Goal: Transaction & Acquisition: Subscribe to service/newsletter

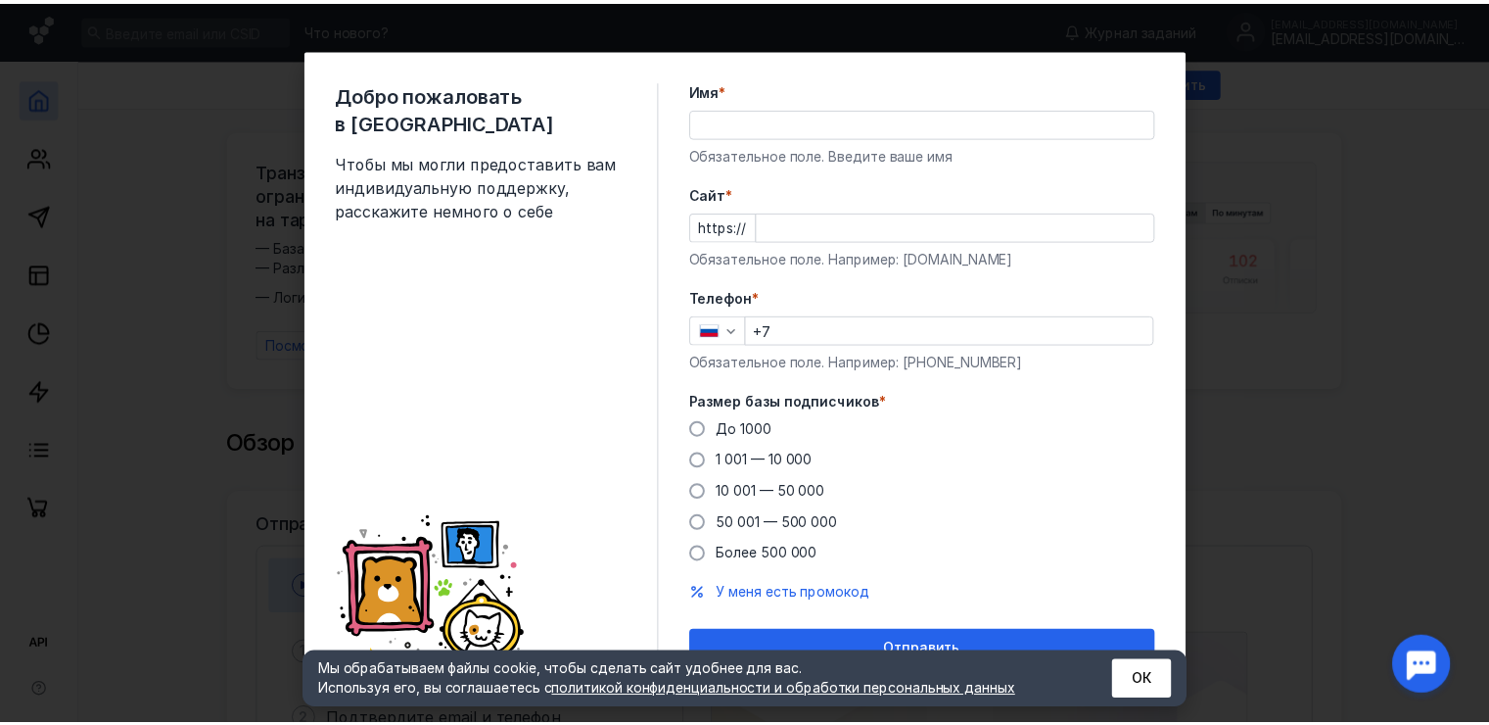
scroll to position [25, 0]
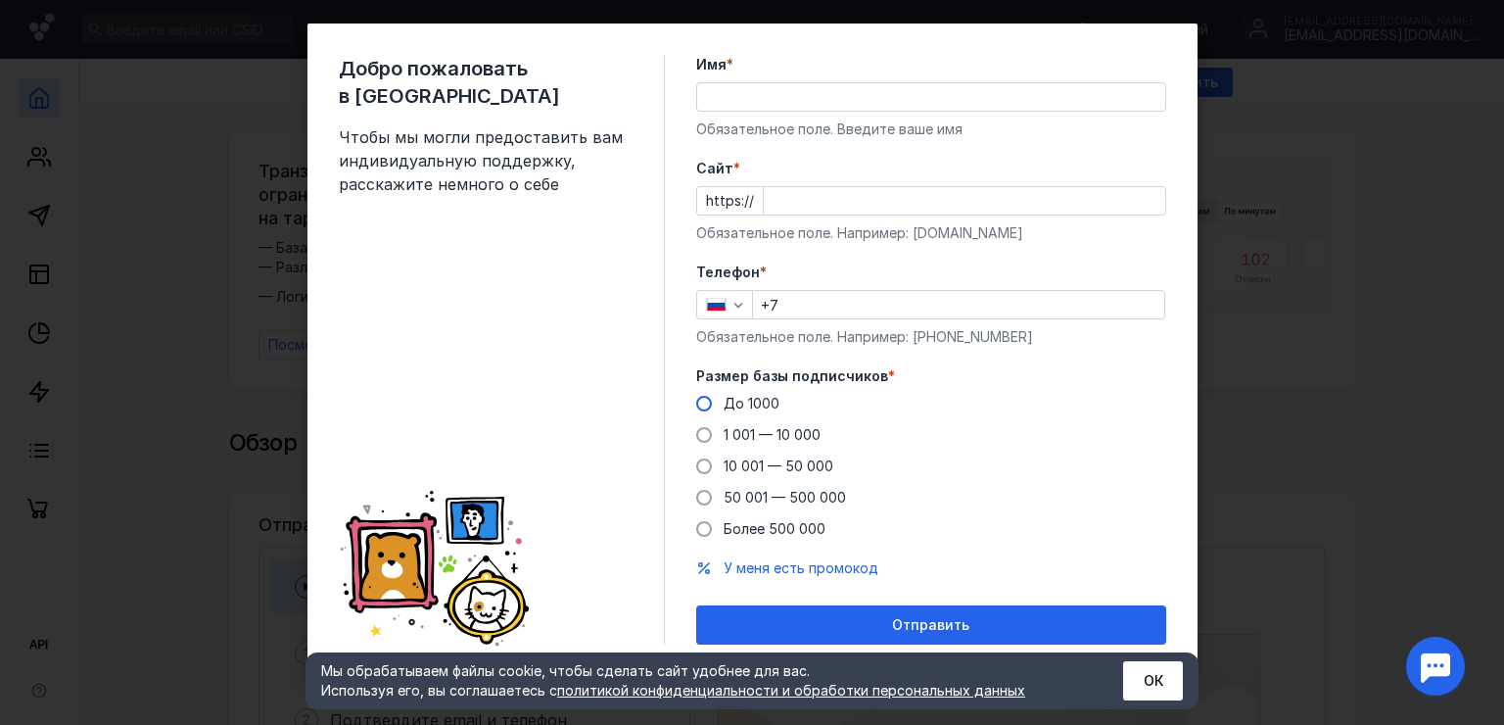
click at [696, 400] on span at bounding box center [704, 404] width 16 height 16
click at [0, 0] on input "До 1000" at bounding box center [0, 0] width 0 height 0
click at [844, 318] on div "Телефон * +7 Обязательное поле. Например: [PHONE_NUMBER]" at bounding box center [931, 304] width 470 height 84
click at [838, 316] on input "+7" at bounding box center [958, 304] width 411 height 27
type input "[PHONE_NUMBER]"
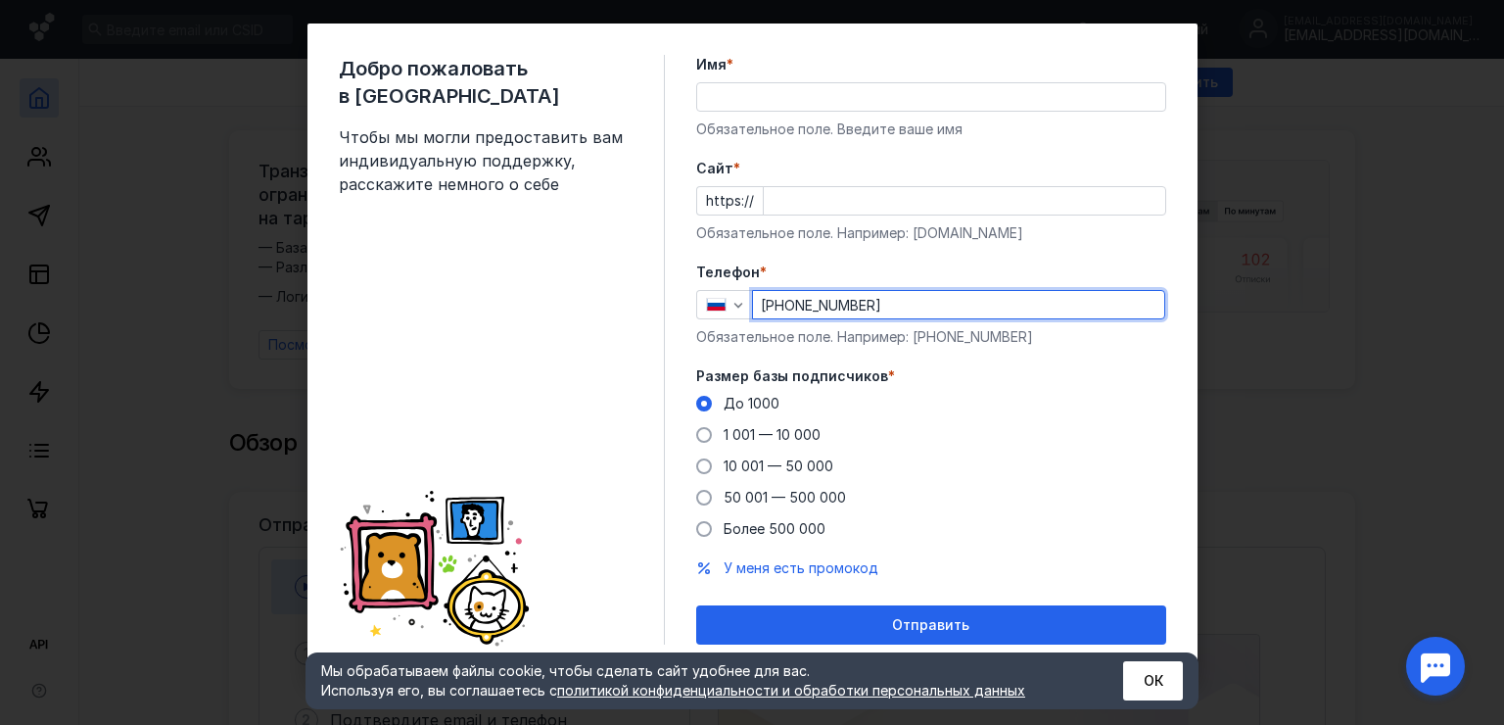
type input "[PERSON_NAME]"
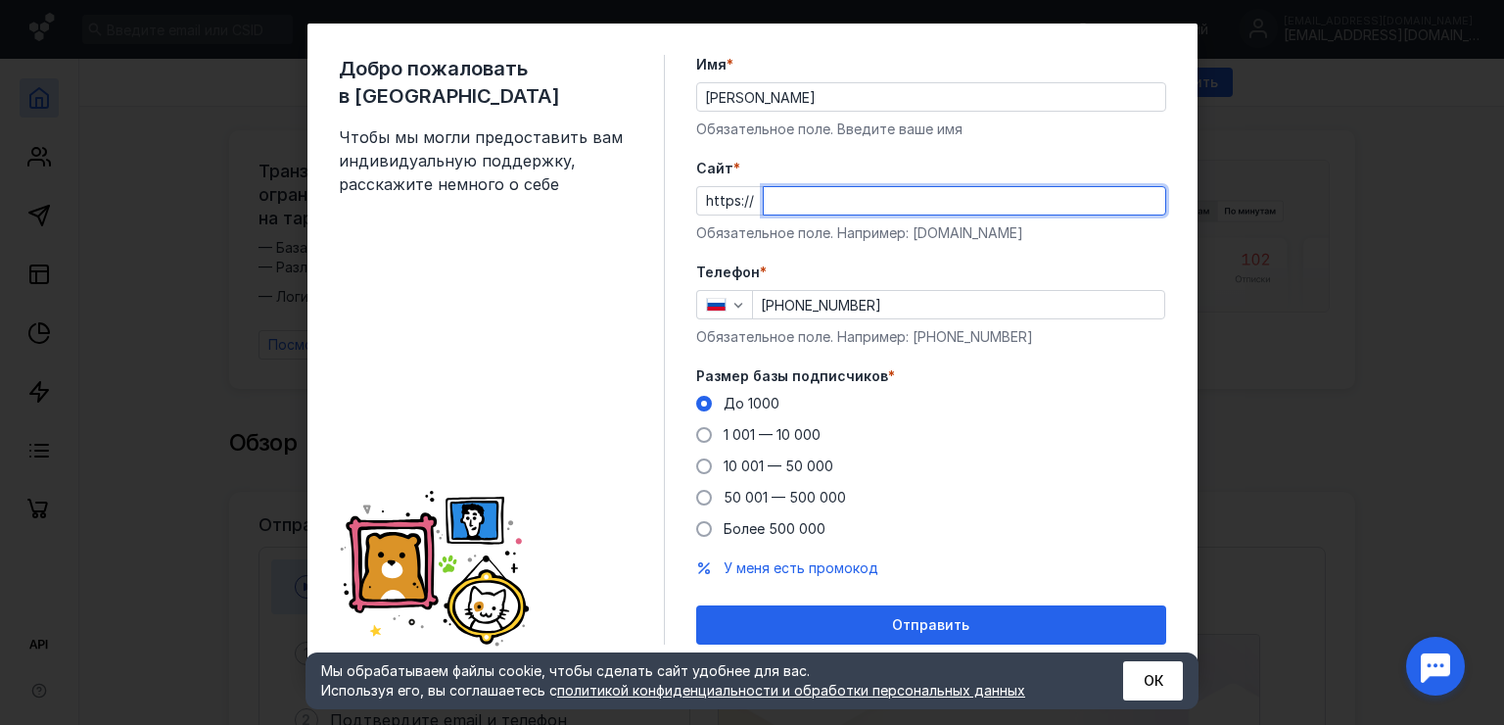
click at [773, 199] on input "Cайт *" at bounding box center [964, 200] width 401 height 27
type input "р"
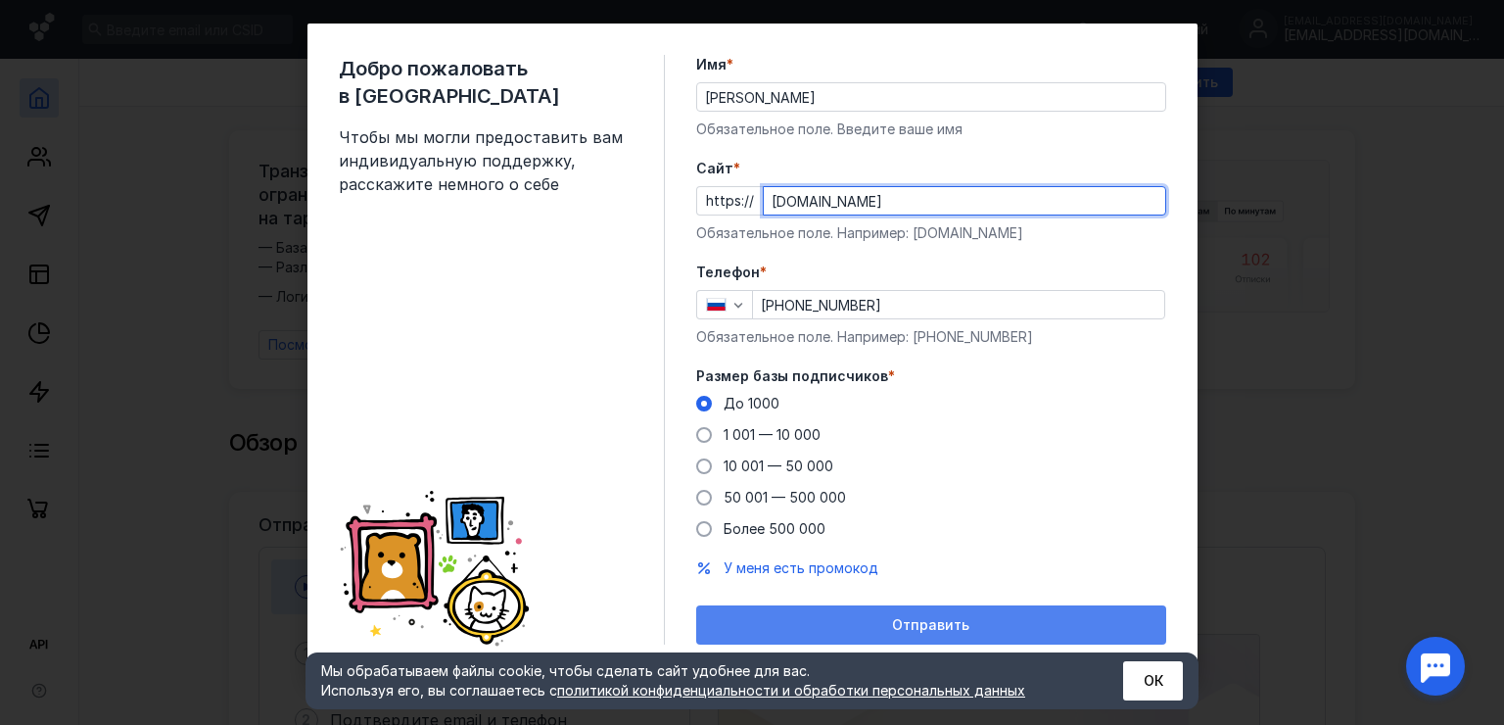
type input "[DOMAIN_NAME]"
click at [747, 617] on div "Отправить" at bounding box center [931, 625] width 450 height 17
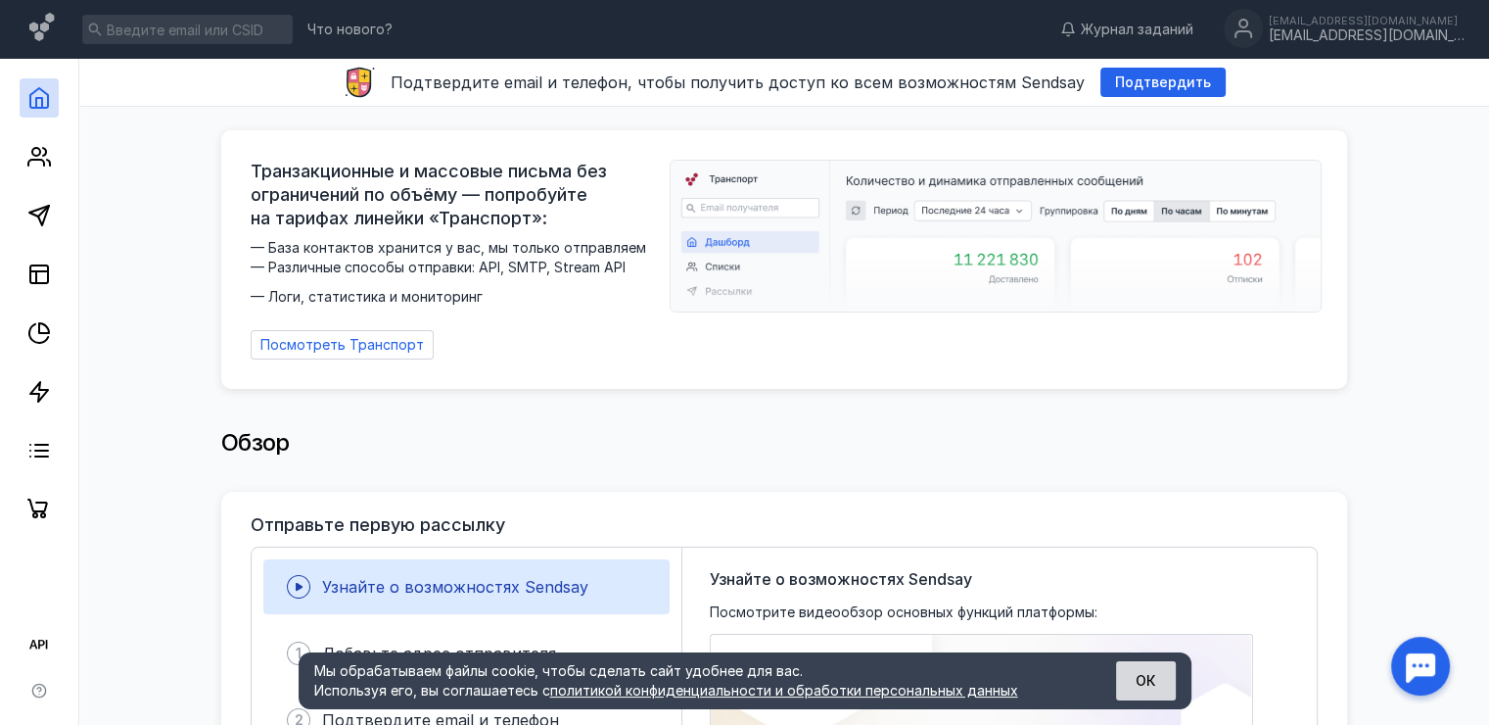
click at [1153, 677] on button "ОК" at bounding box center [1146, 680] width 60 height 39
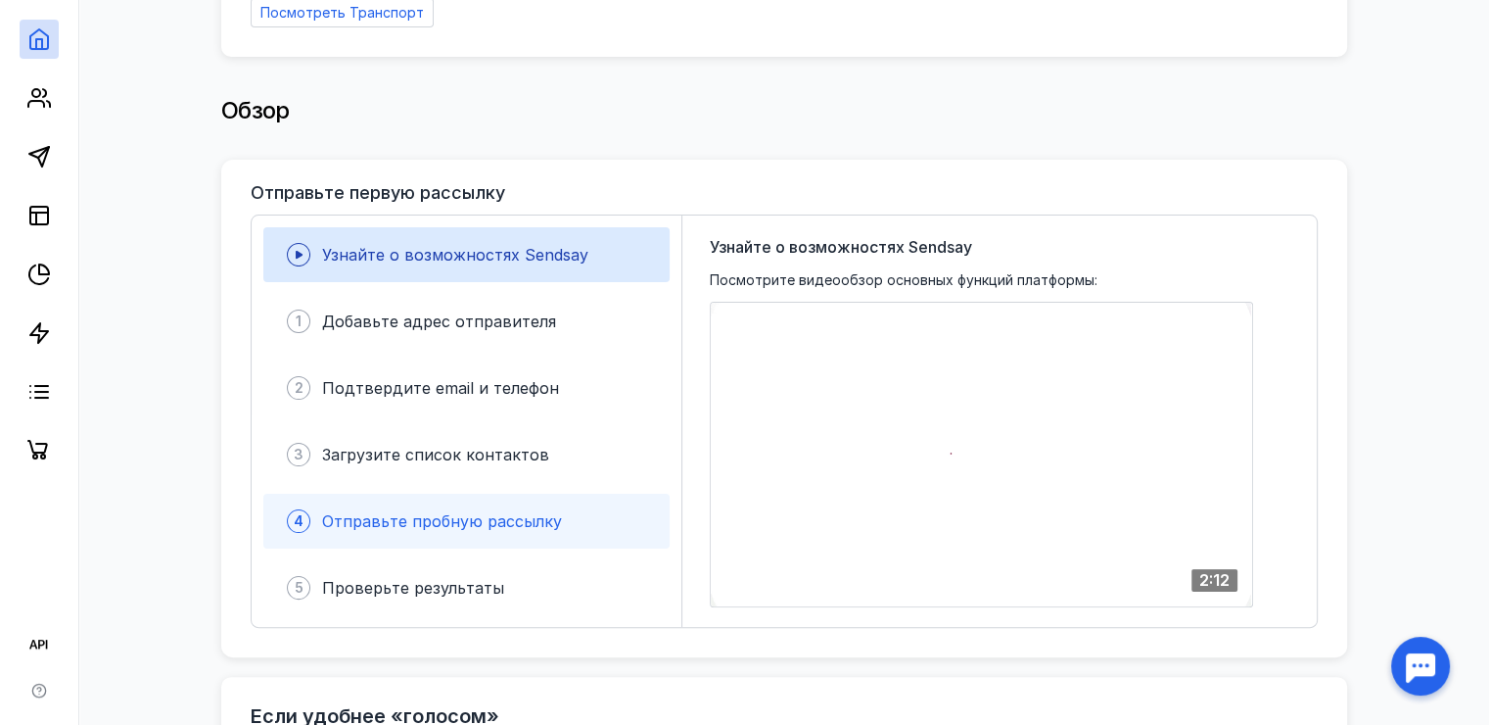
scroll to position [0, 0]
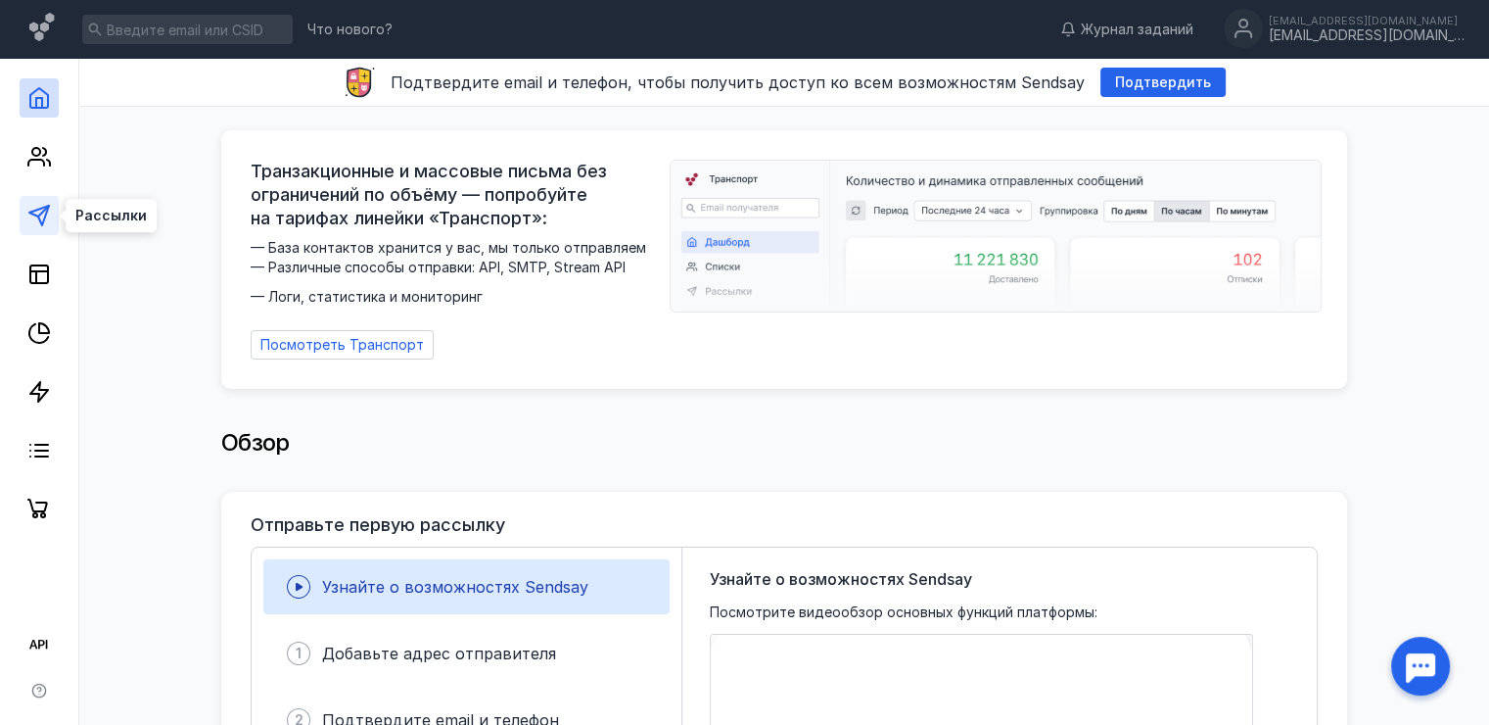
click at [45, 212] on polygon at bounding box center [39, 216] width 20 height 20
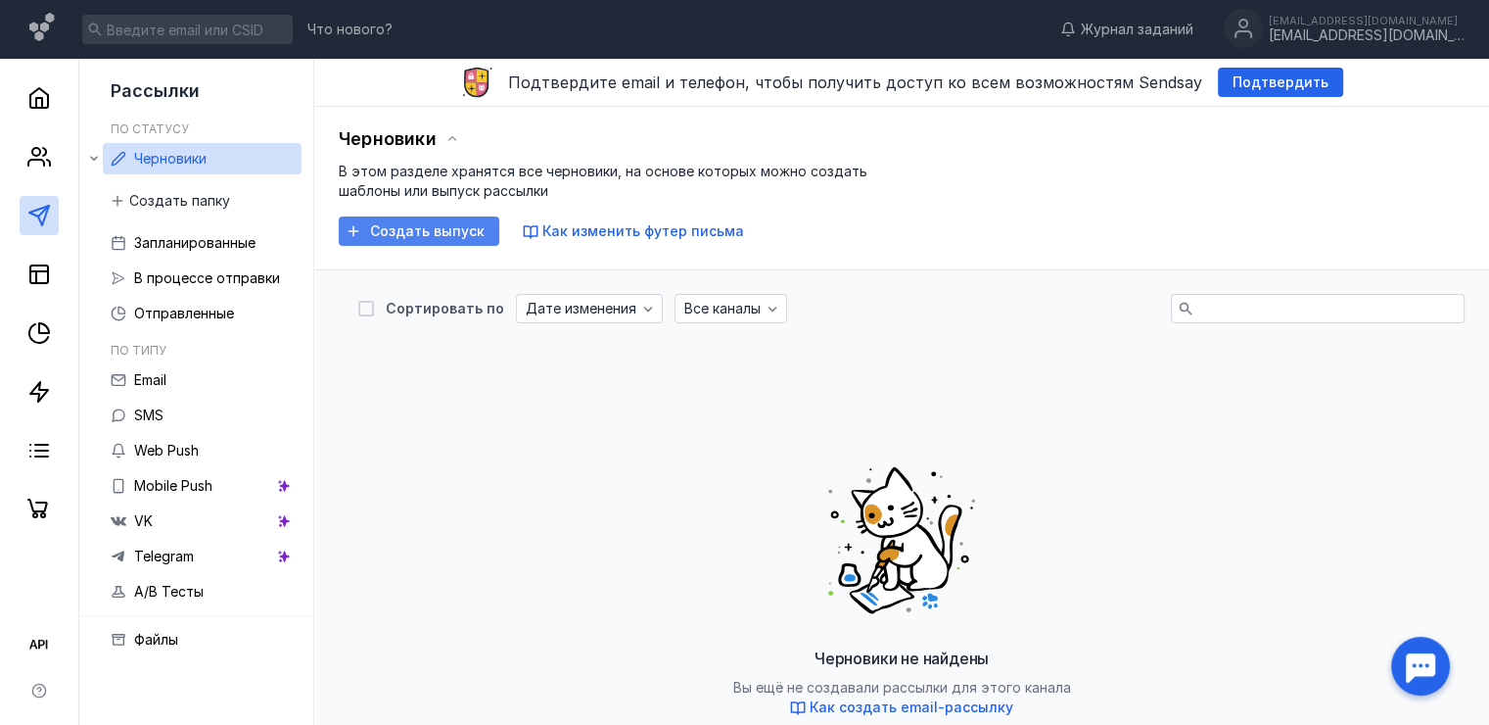
click at [352, 235] on icon "button" at bounding box center [354, 231] width 11 height 11
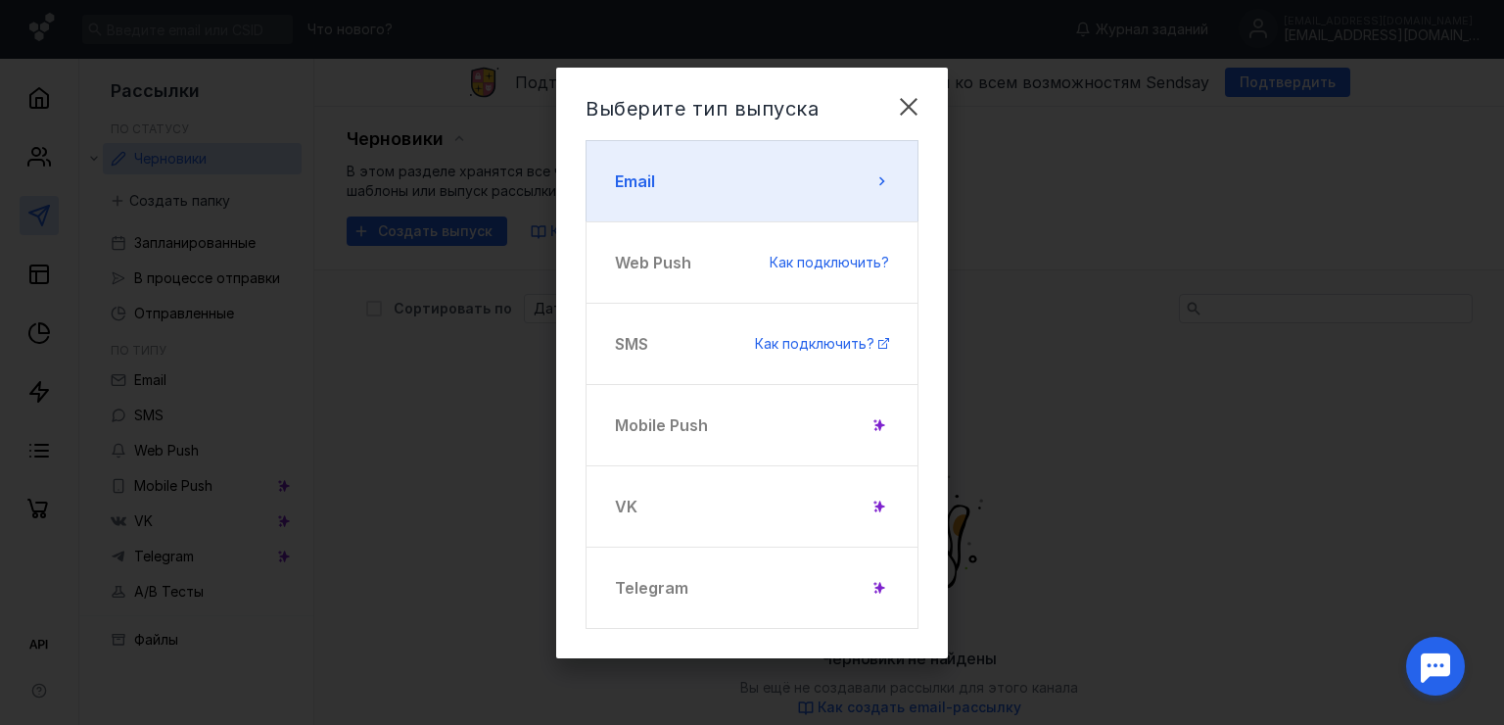
click at [732, 178] on button "Email" at bounding box center [752, 181] width 333 height 82
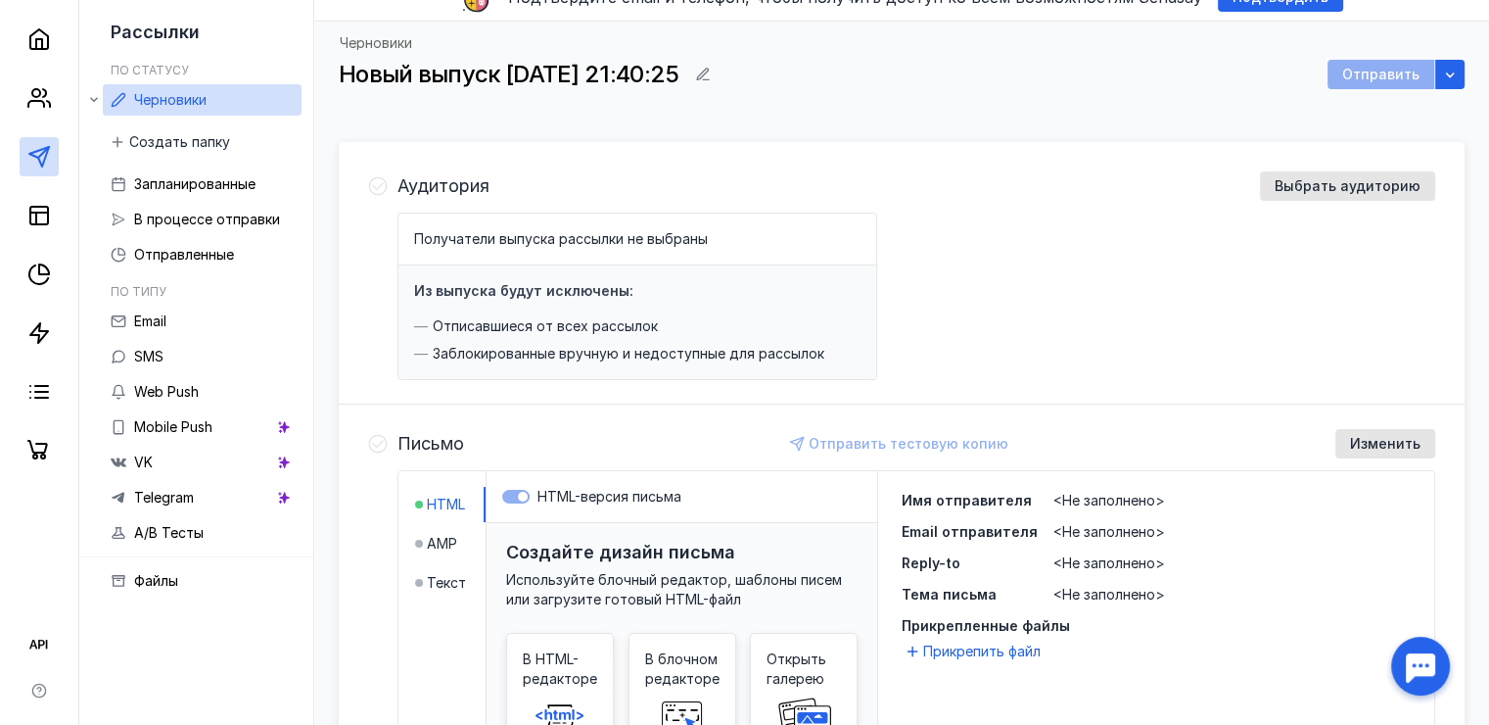
scroll to position [79, 0]
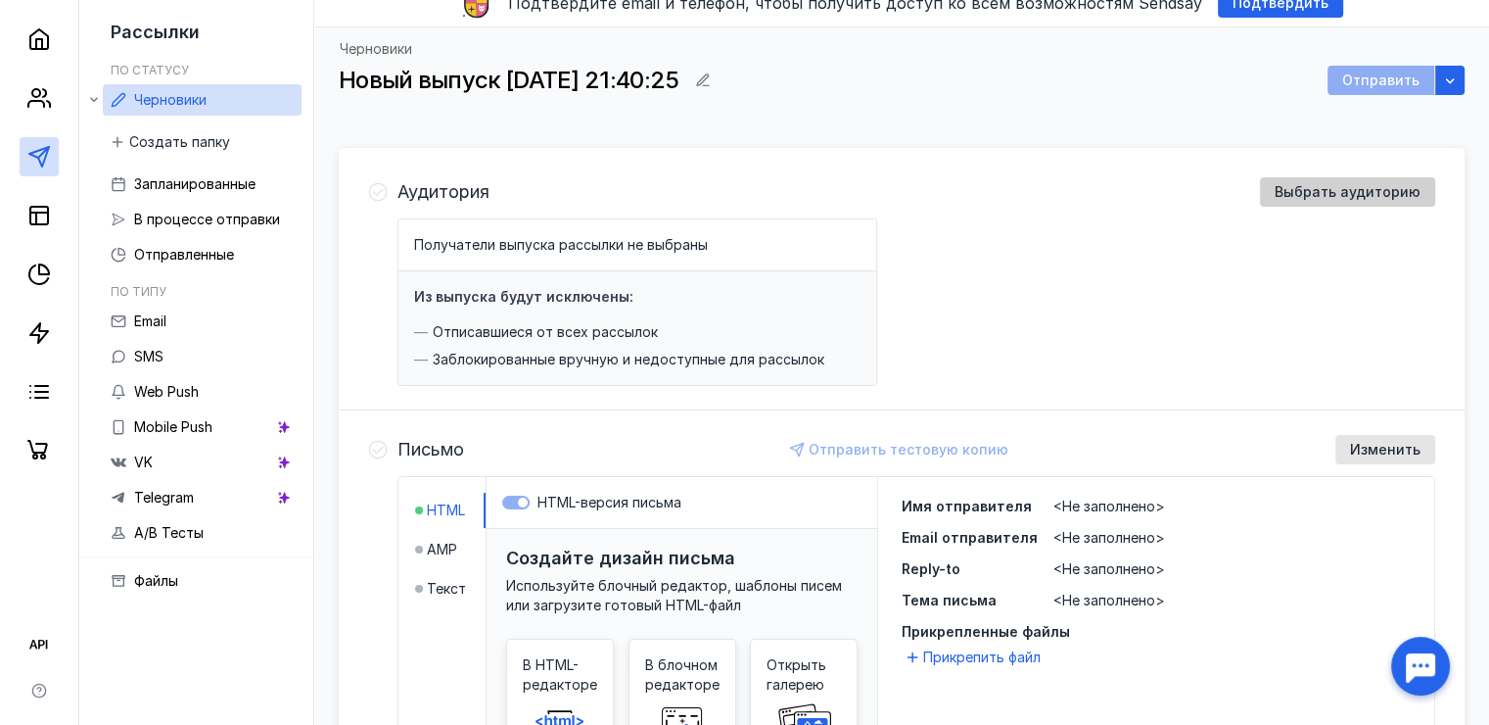
click at [1336, 191] on span "Выбрать аудиторию" at bounding box center [1348, 192] width 146 height 17
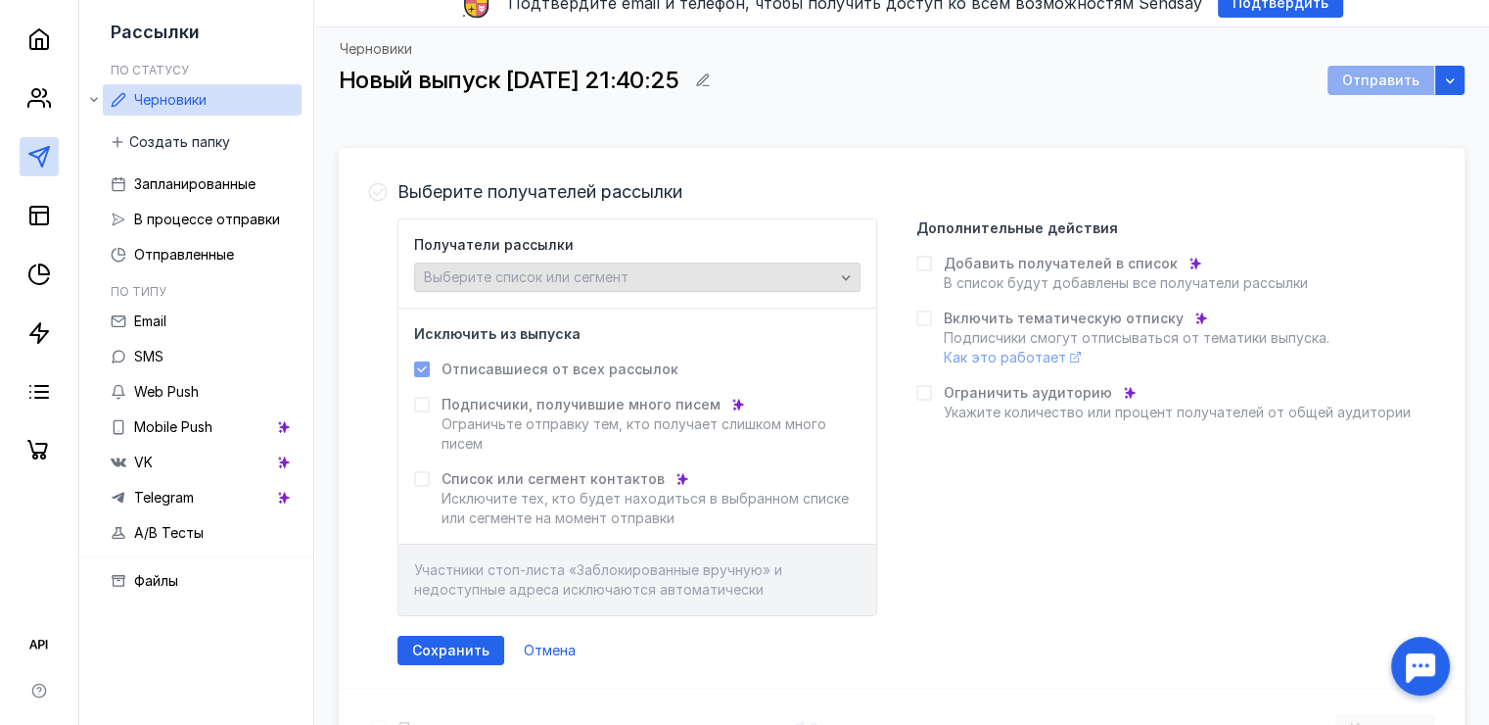
click at [633, 274] on div "Выберите список или сегмент" at bounding box center [629, 277] width 420 height 17
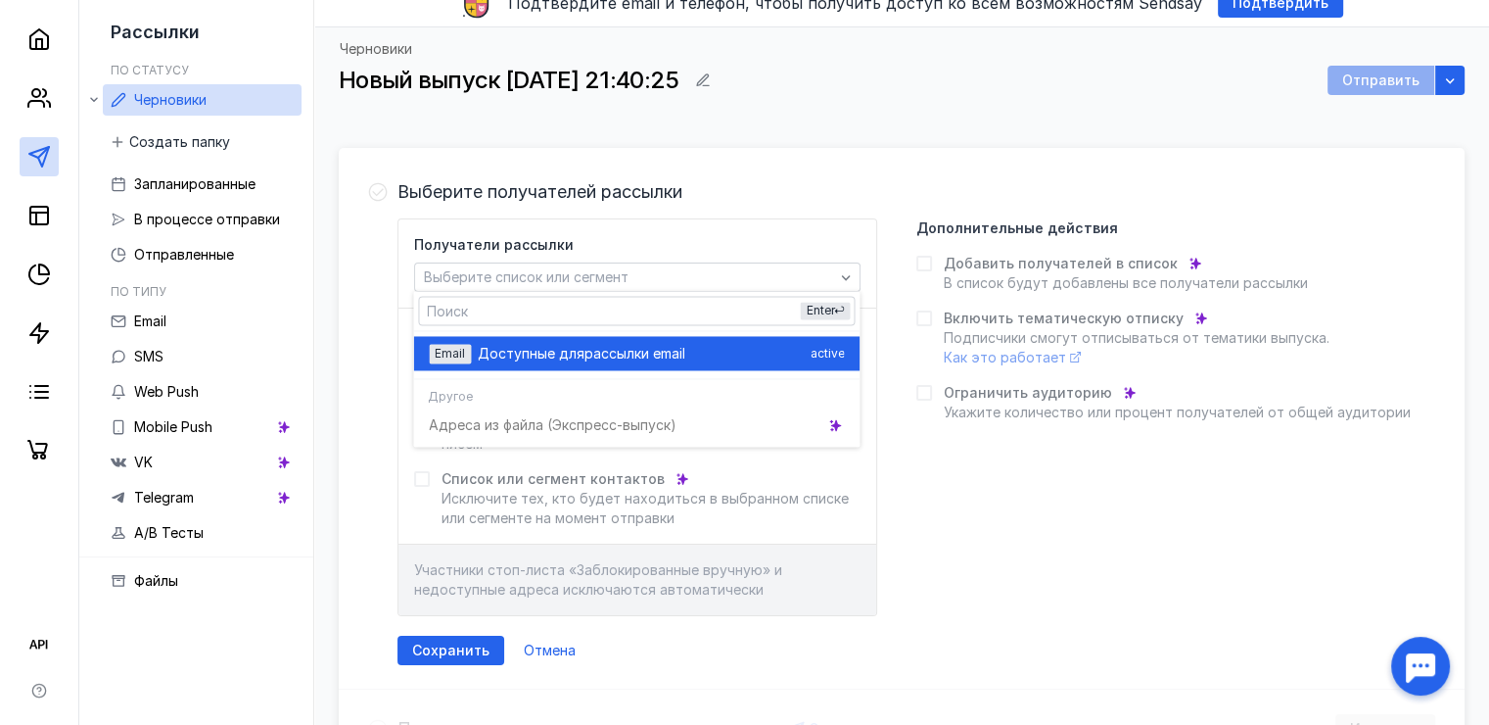
click at [630, 341] on div "Email Доступные для рассылки email active" at bounding box center [636, 353] width 415 height 34
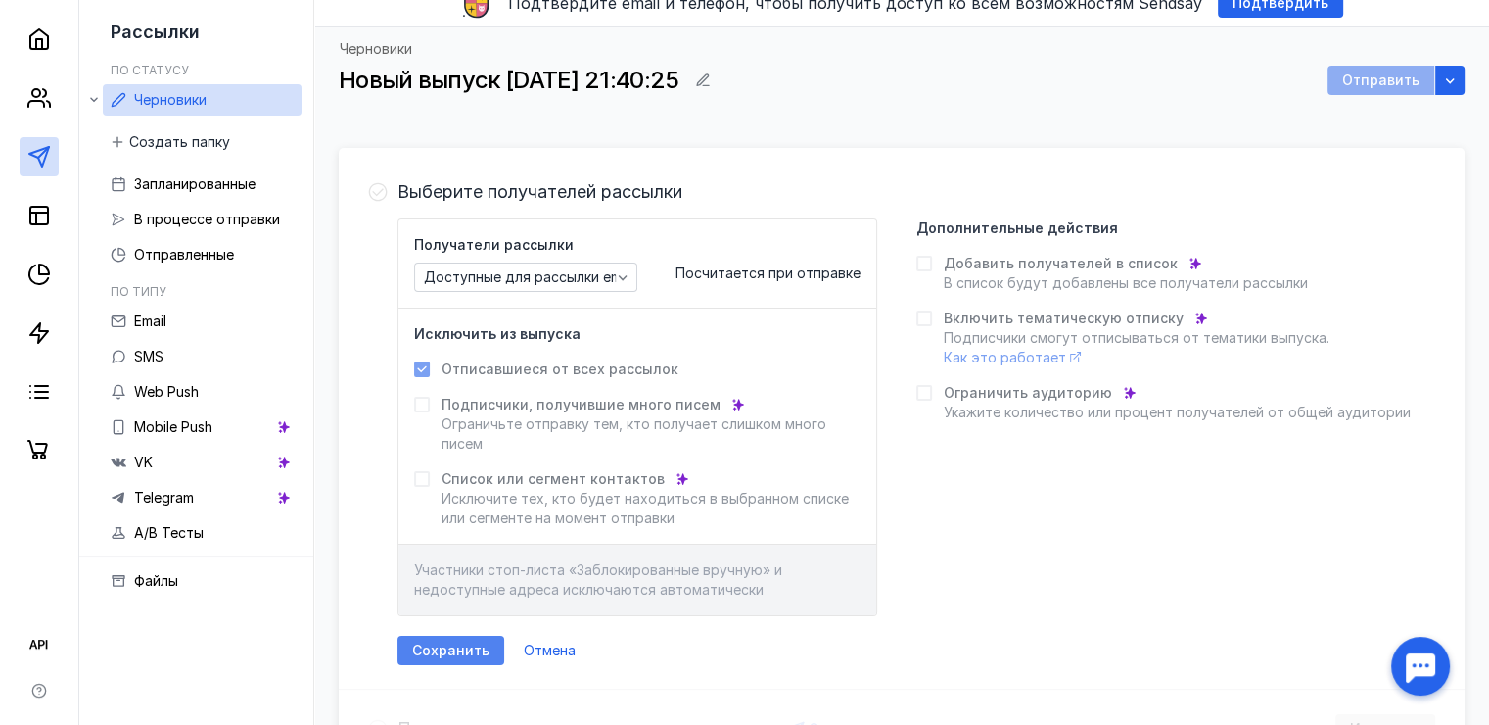
click at [421, 651] on span "Сохранить" at bounding box center [450, 650] width 77 height 17
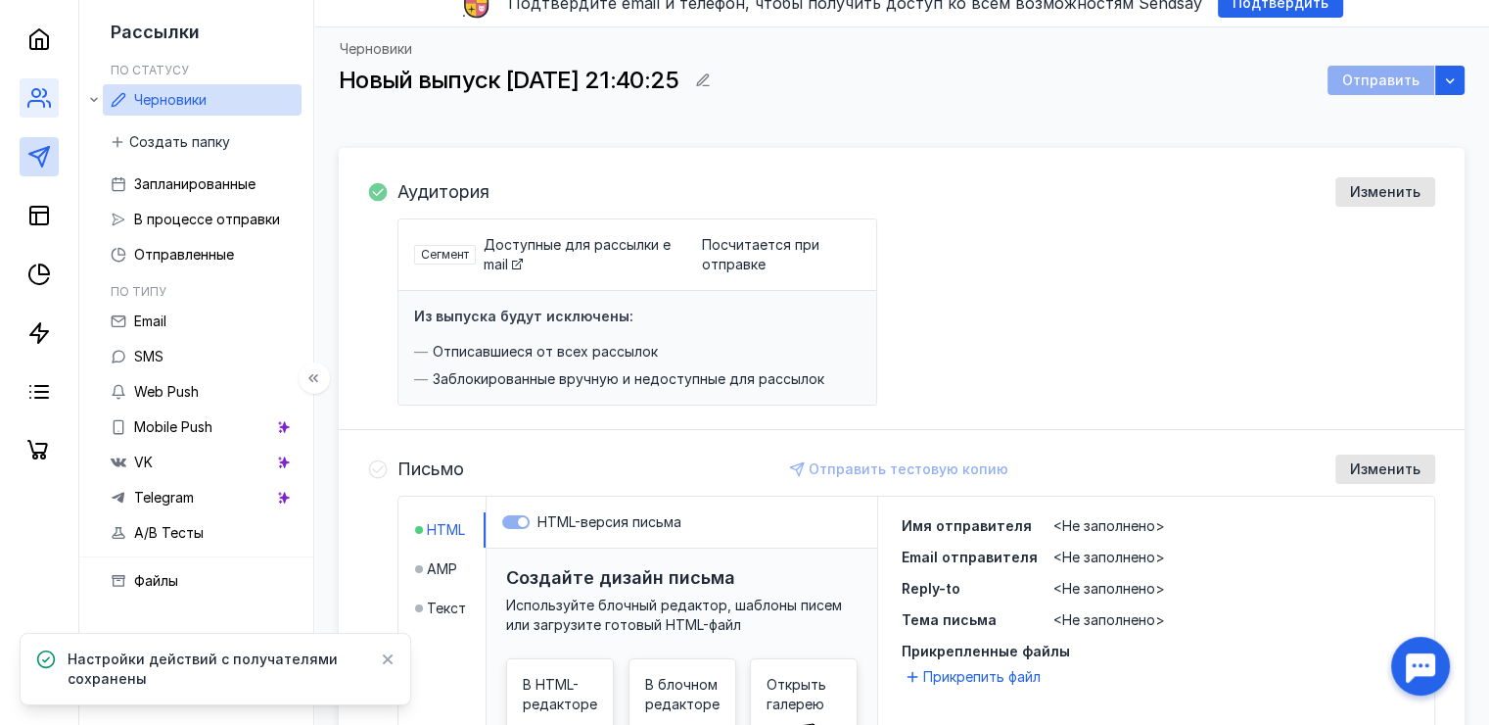
click at [38, 110] on link at bounding box center [39, 97] width 39 height 39
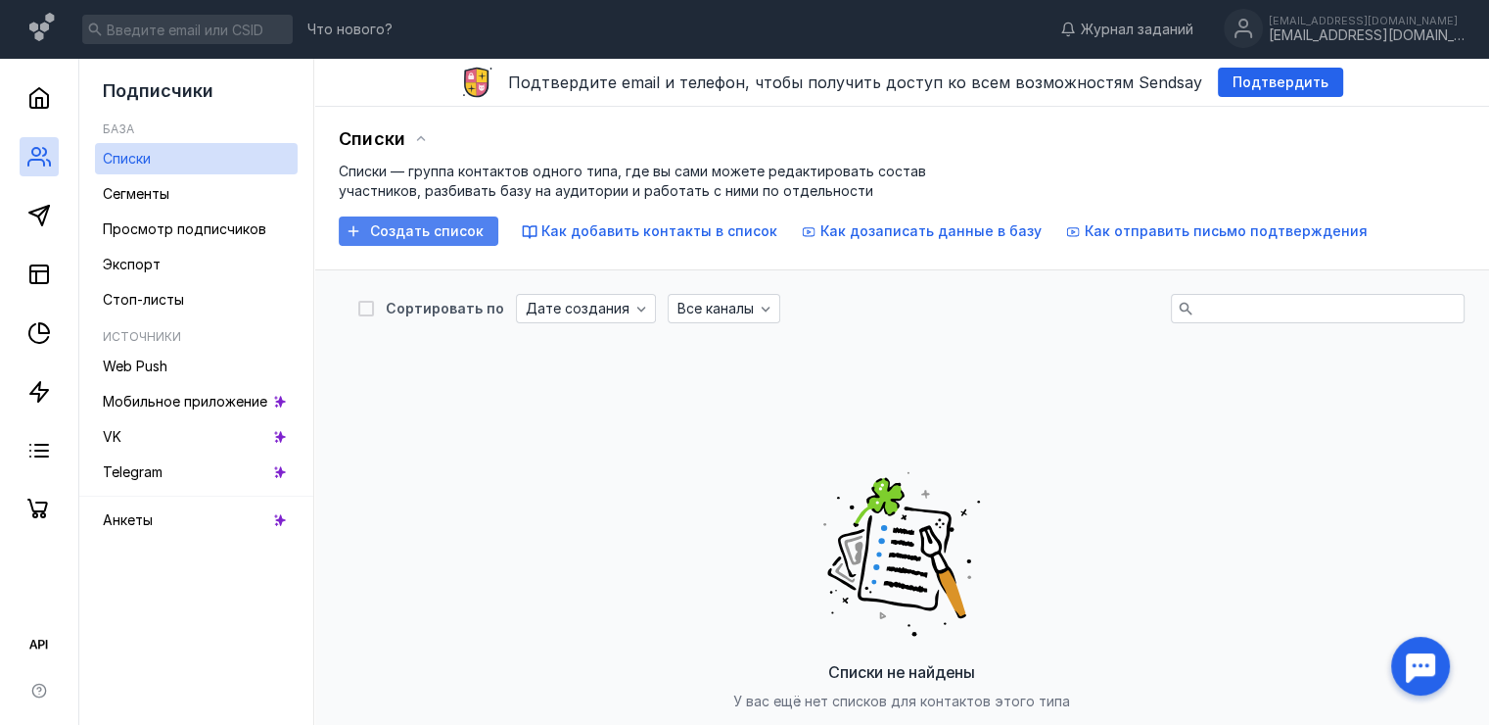
click at [388, 229] on span "Создать список" at bounding box center [427, 231] width 114 height 17
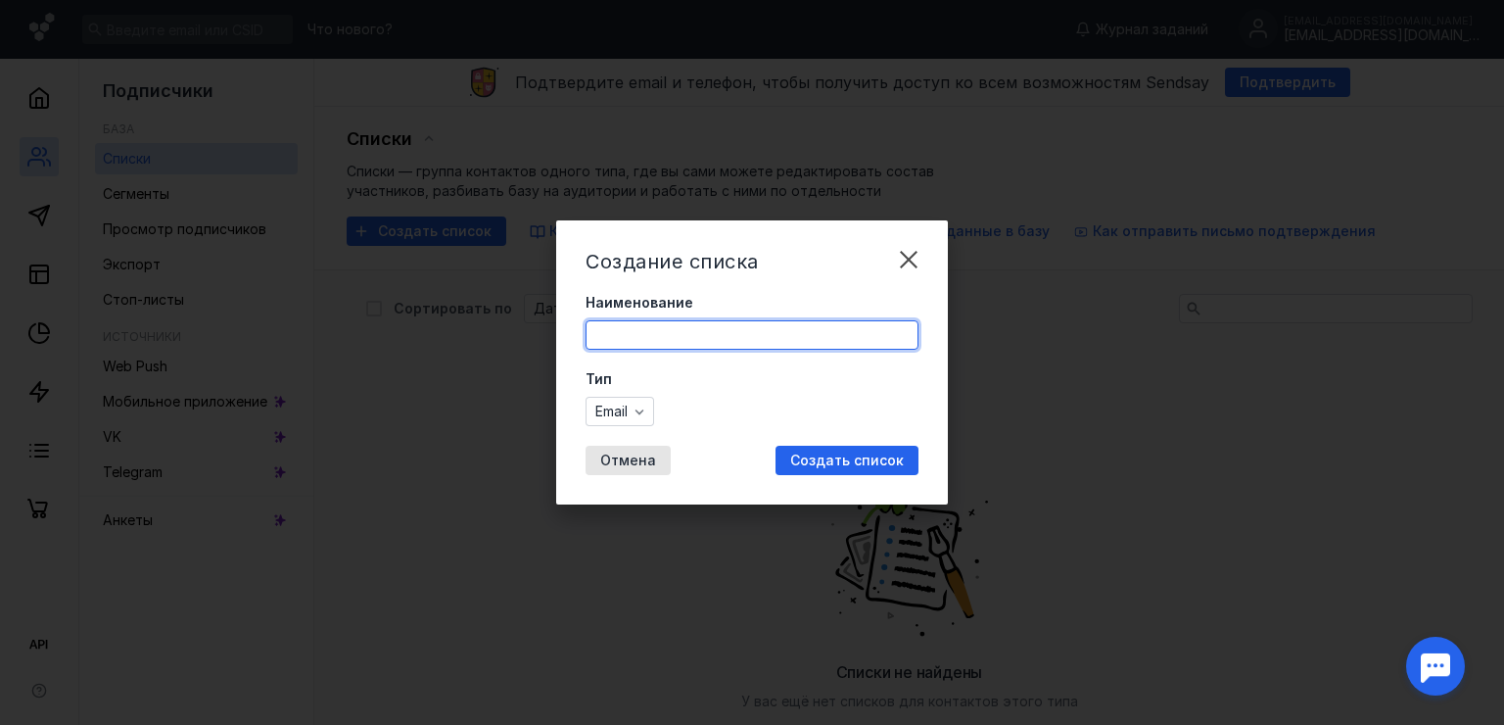
click at [628, 322] on input "Наименование" at bounding box center [751, 334] width 331 height 27
type input ","
type input "б"
type input "пробный"
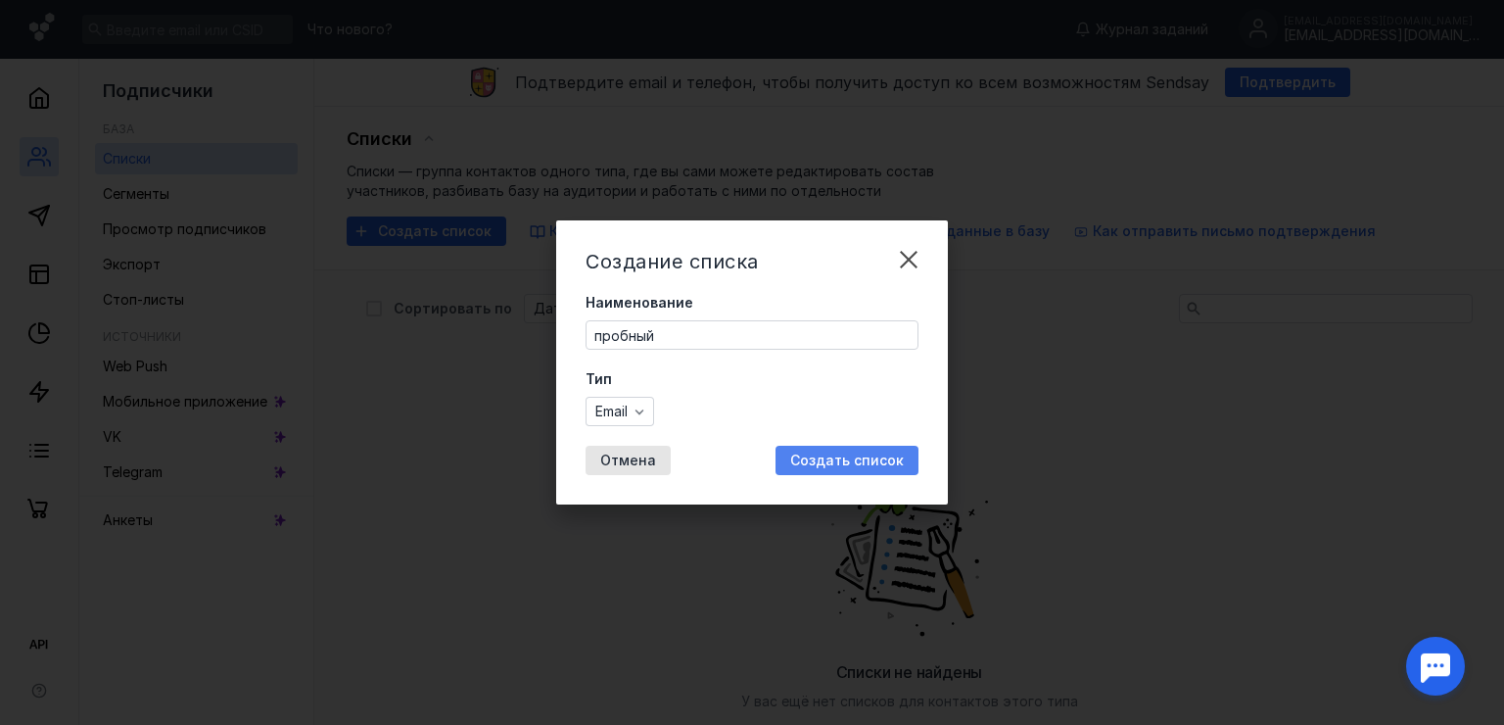
click at [838, 446] on div "Создать список" at bounding box center [846, 460] width 143 height 29
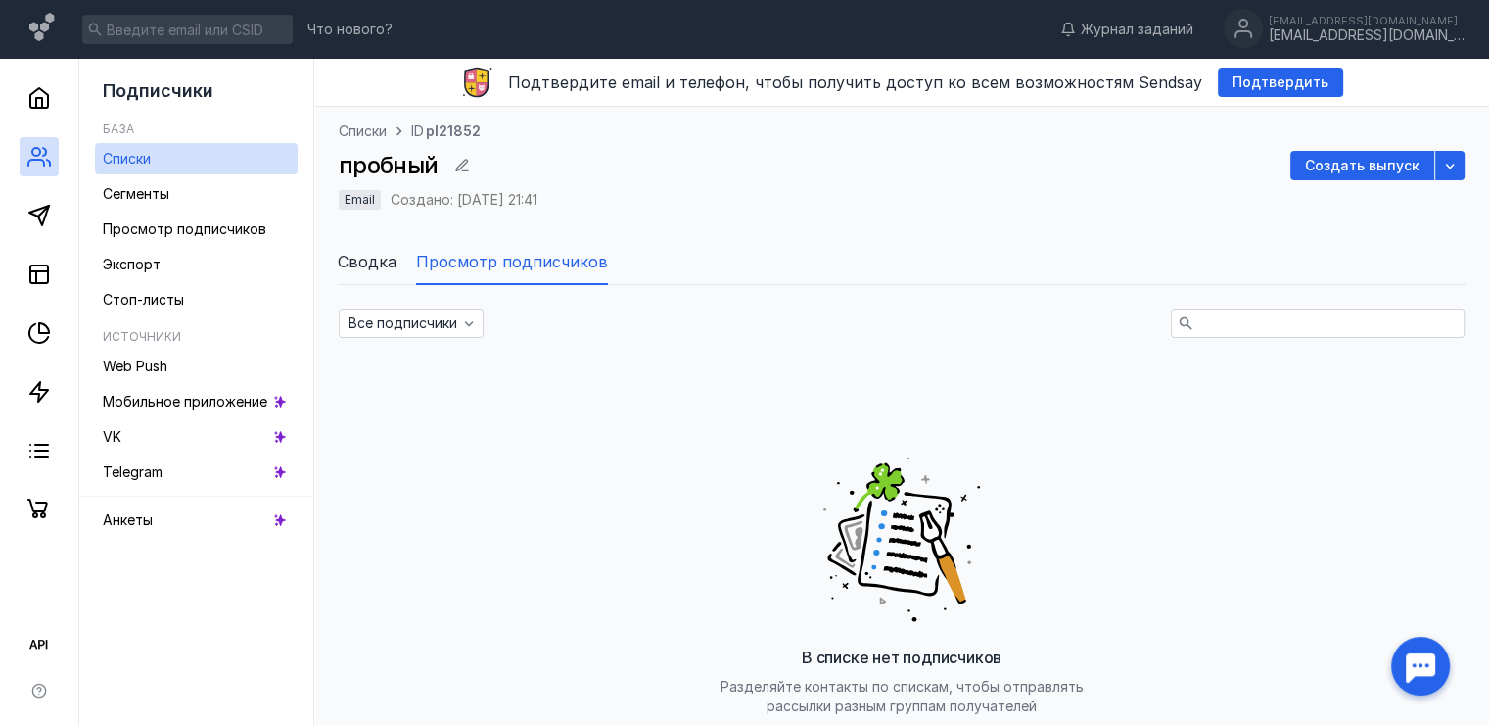
scroll to position [137, 0]
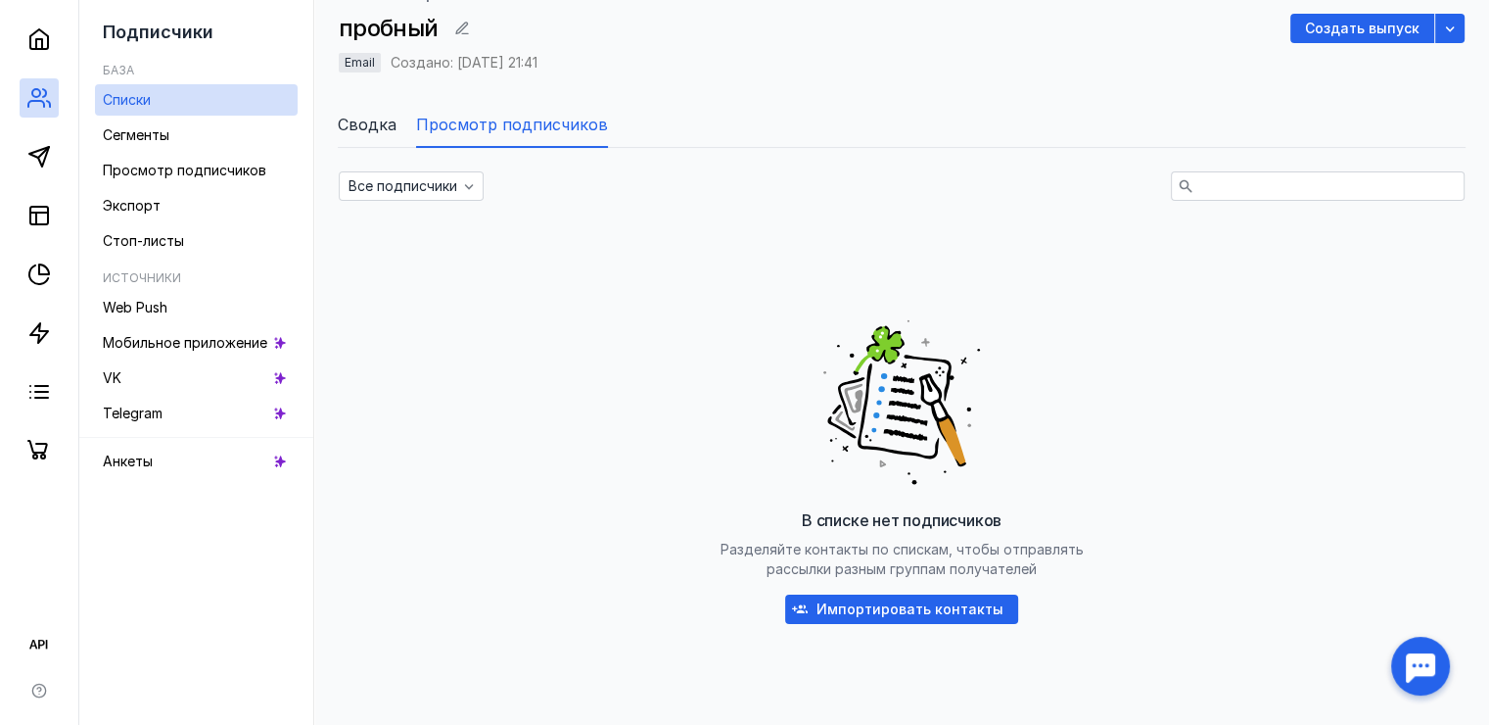
click at [909, 419] on icon at bounding box center [906, 420] width 41 height 12
click at [876, 601] on span "Импортировать контакты" at bounding box center [910, 609] width 187 height 17
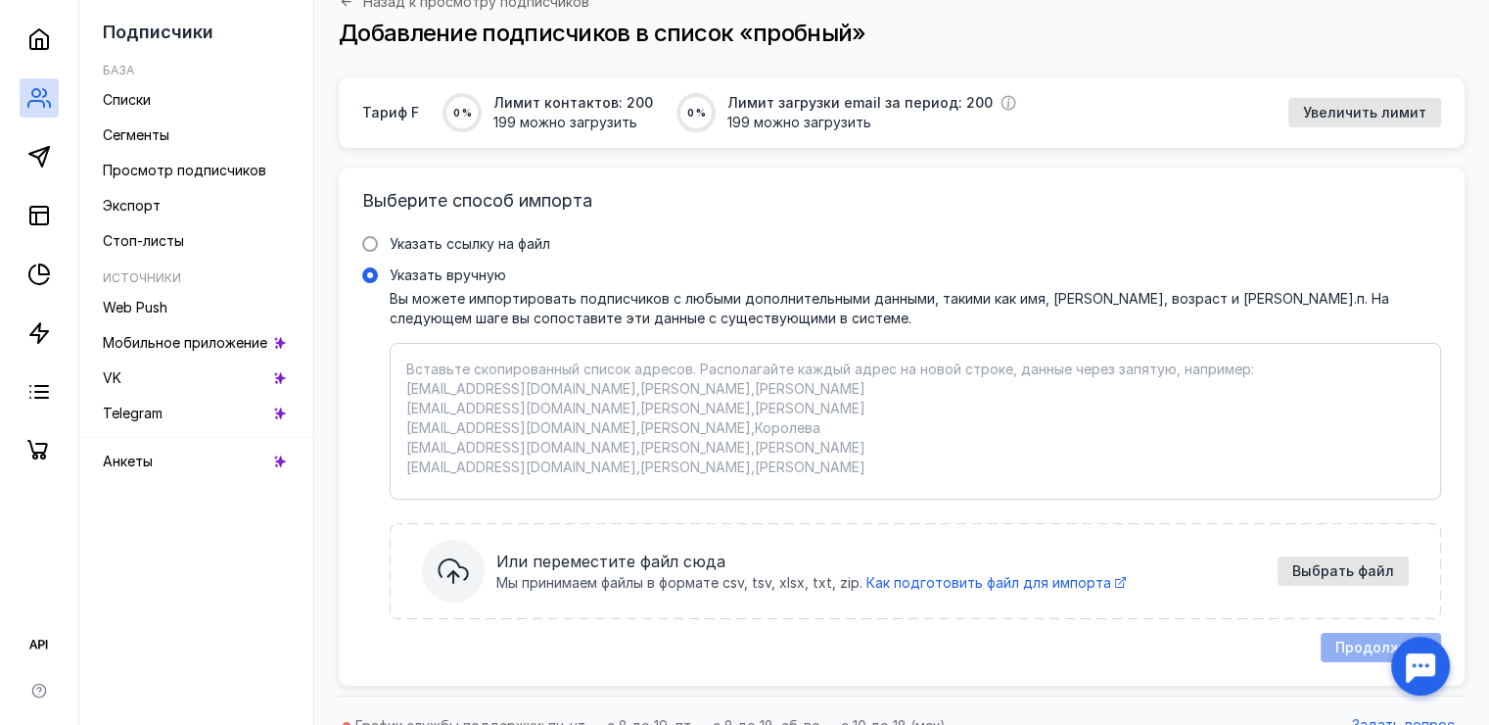
scroll to position [139, 0]
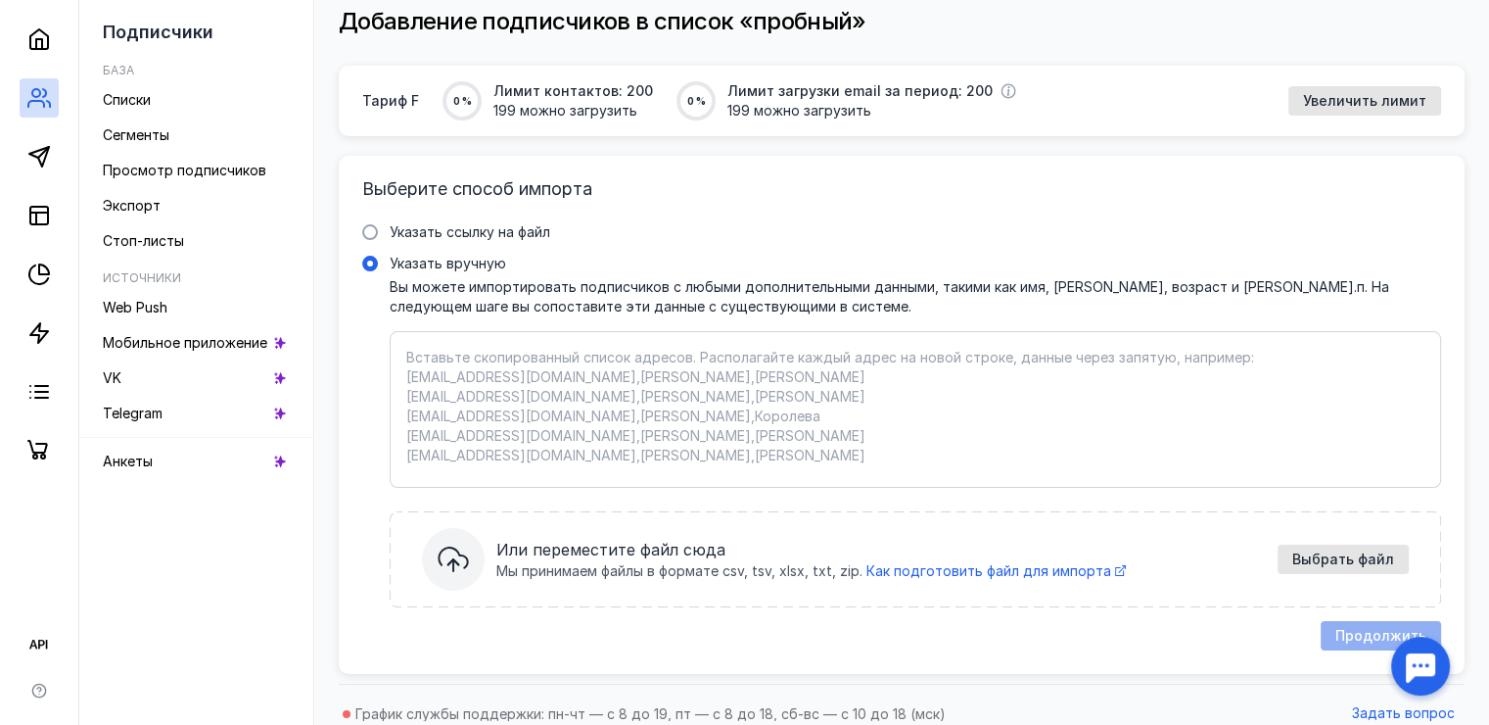
click at [672, 369] on textarea "Указать вручную Вы можете импортировать подписчиков с любыми дополнительными да…" at bounding box center [915, 409] width 1018 height 123
type textarea "R"
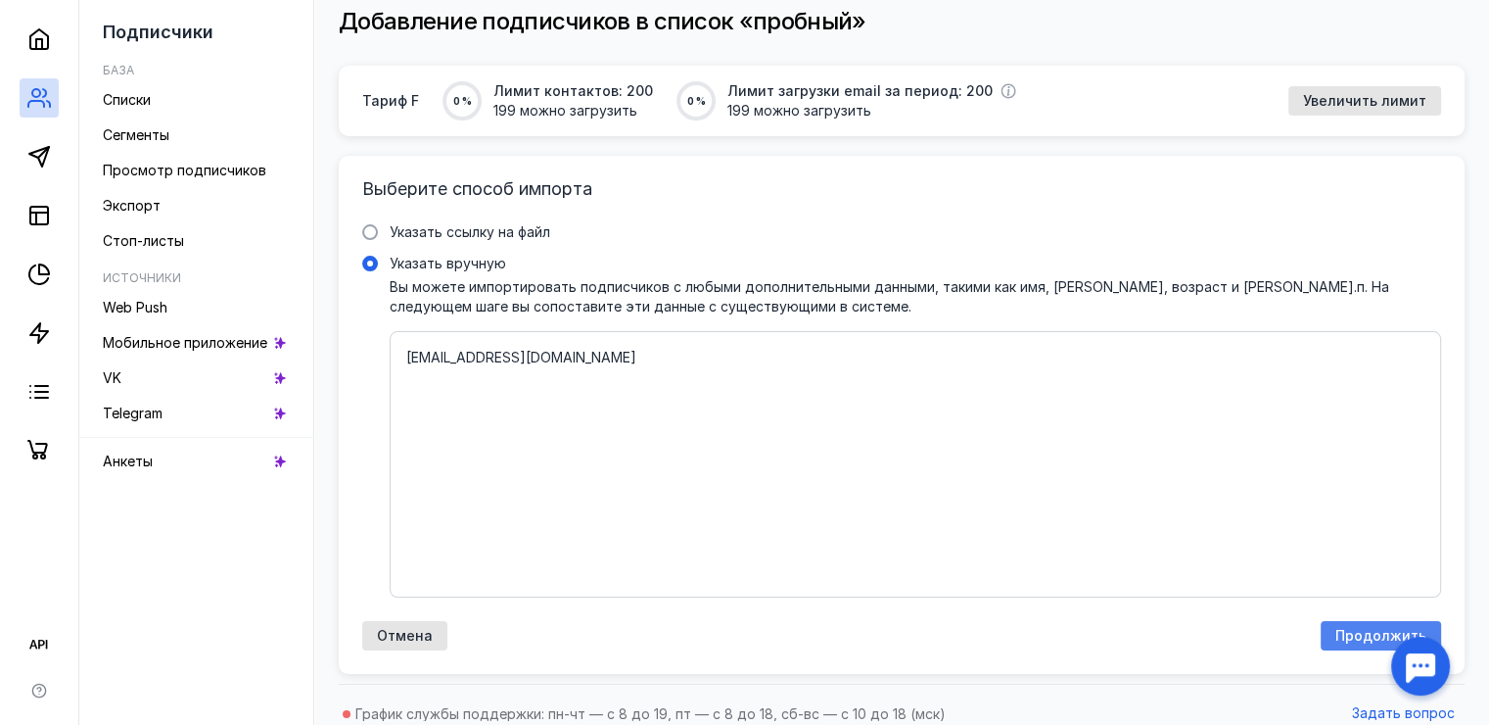
type textarea "[EMAIL_ADDRESS][DOMAIN_NAME]"
click at [1338, 630] on div "Продолжить" at bounding box center [1381, 636] width 111 height 17
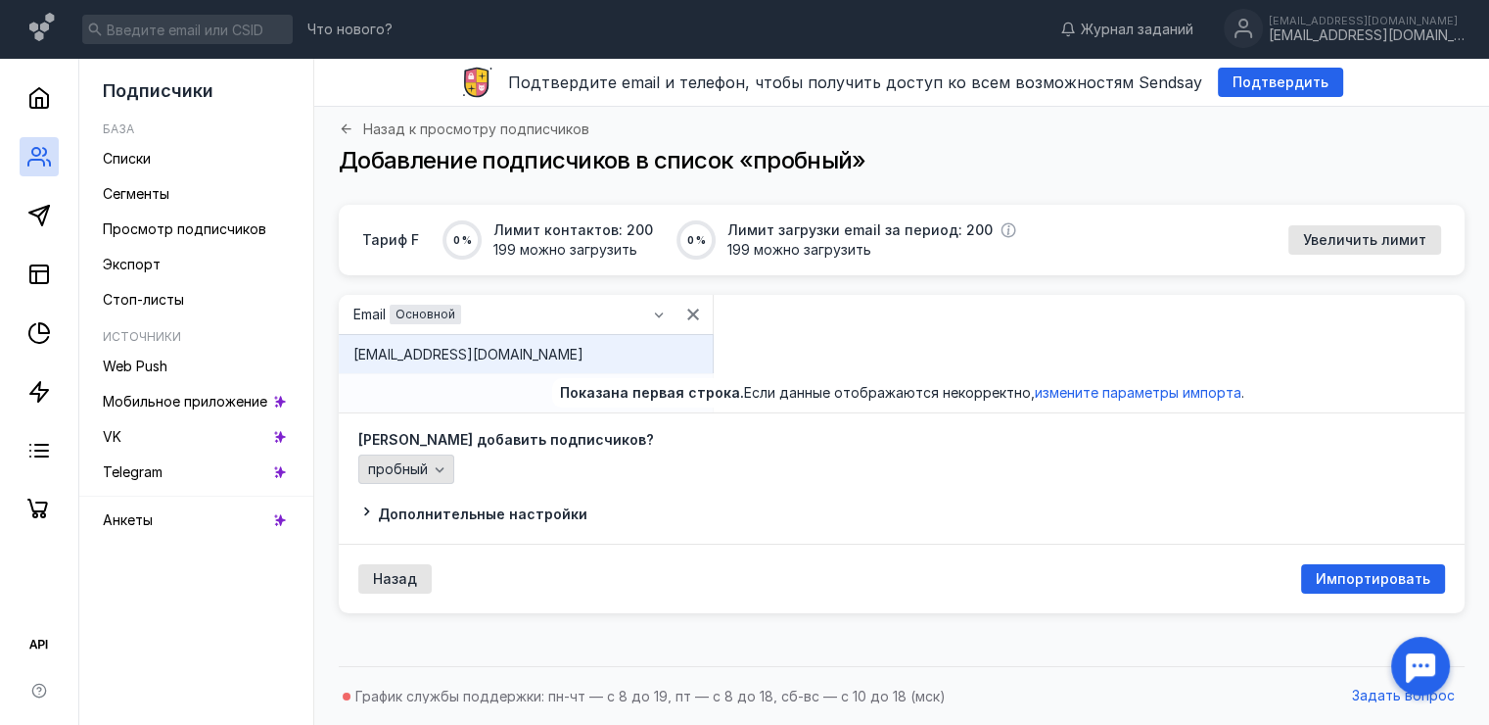
click at [441, 473] on icon "button" at bounding box center [440, 469] width 16 height 16
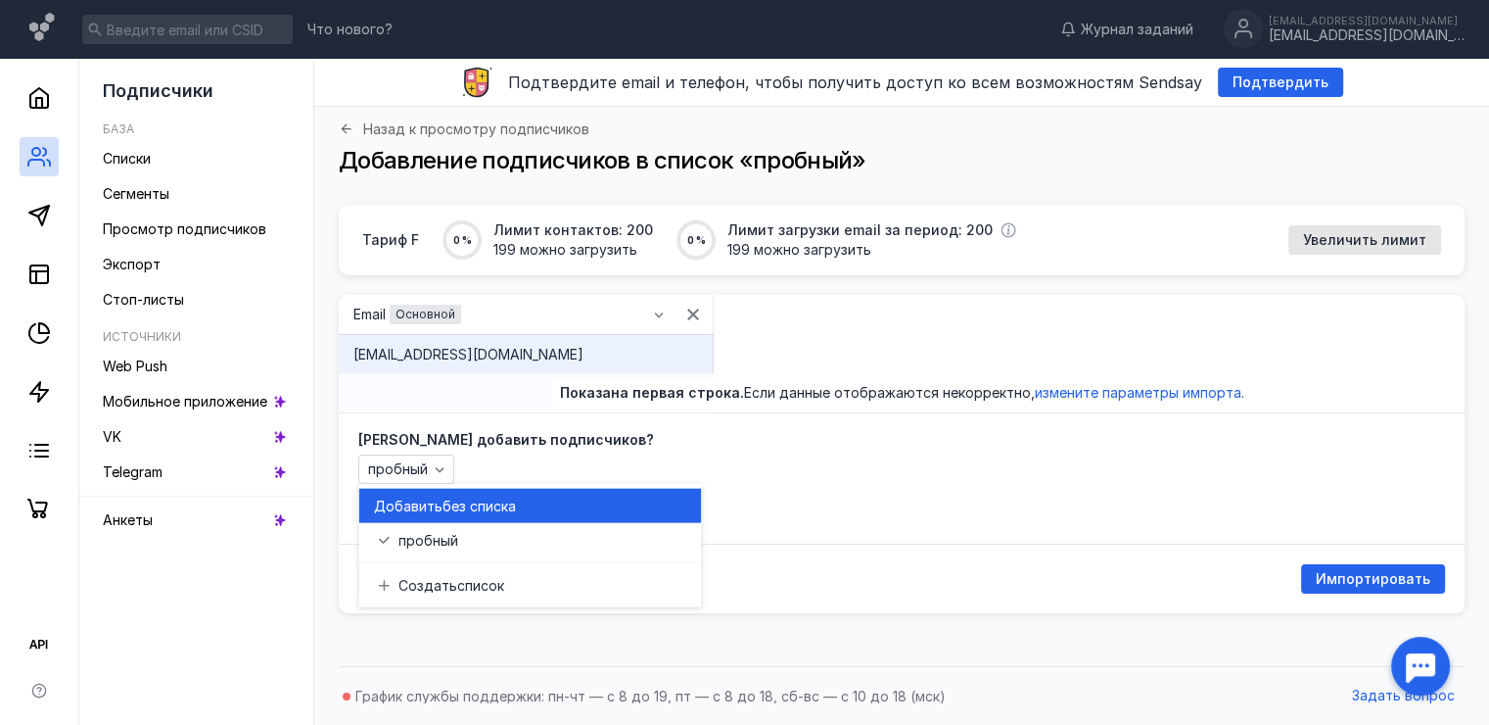
click at [585, 489] on div "Добавить без списка" at bounding box center [529, 506] width 311 height 34
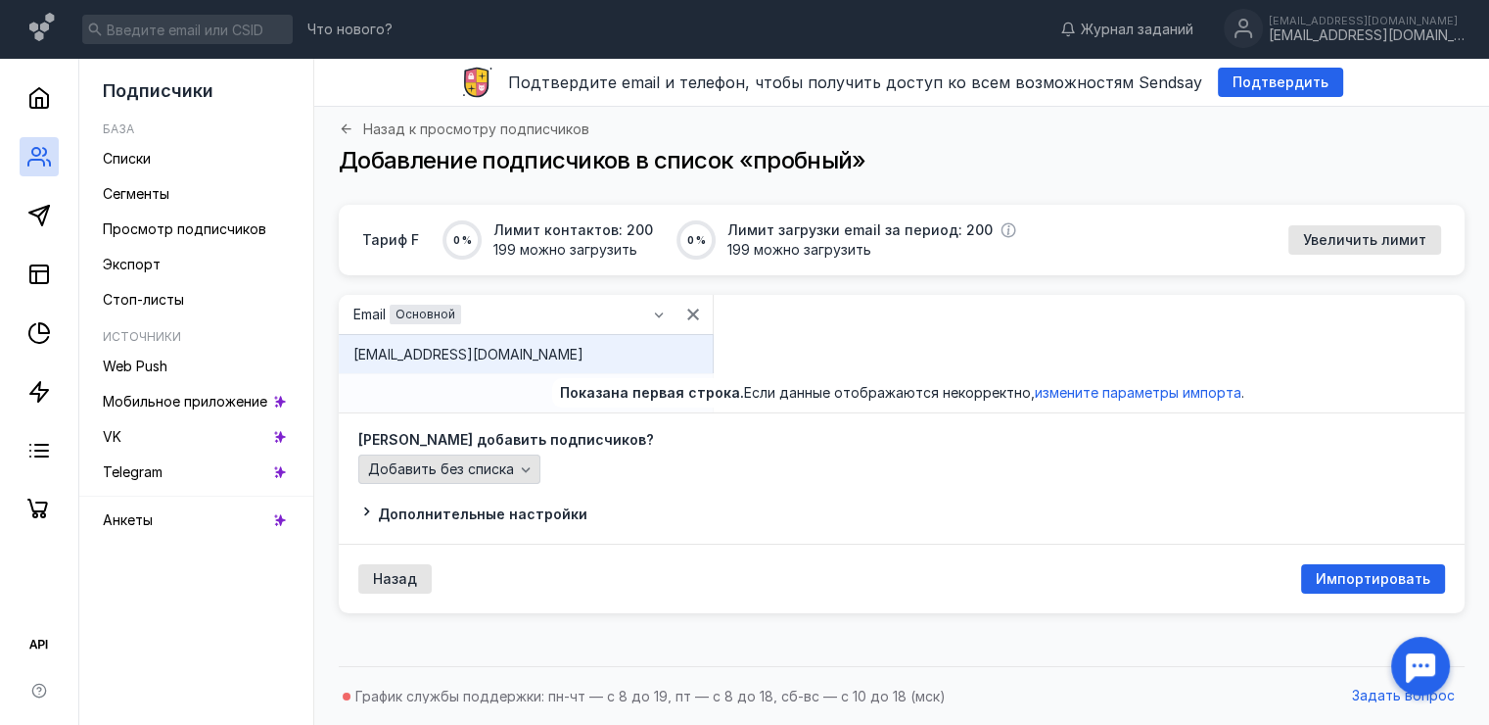
click at [476, 476] on span "Добавить без списка" at bounding box center [441, 469] width 146 height 17
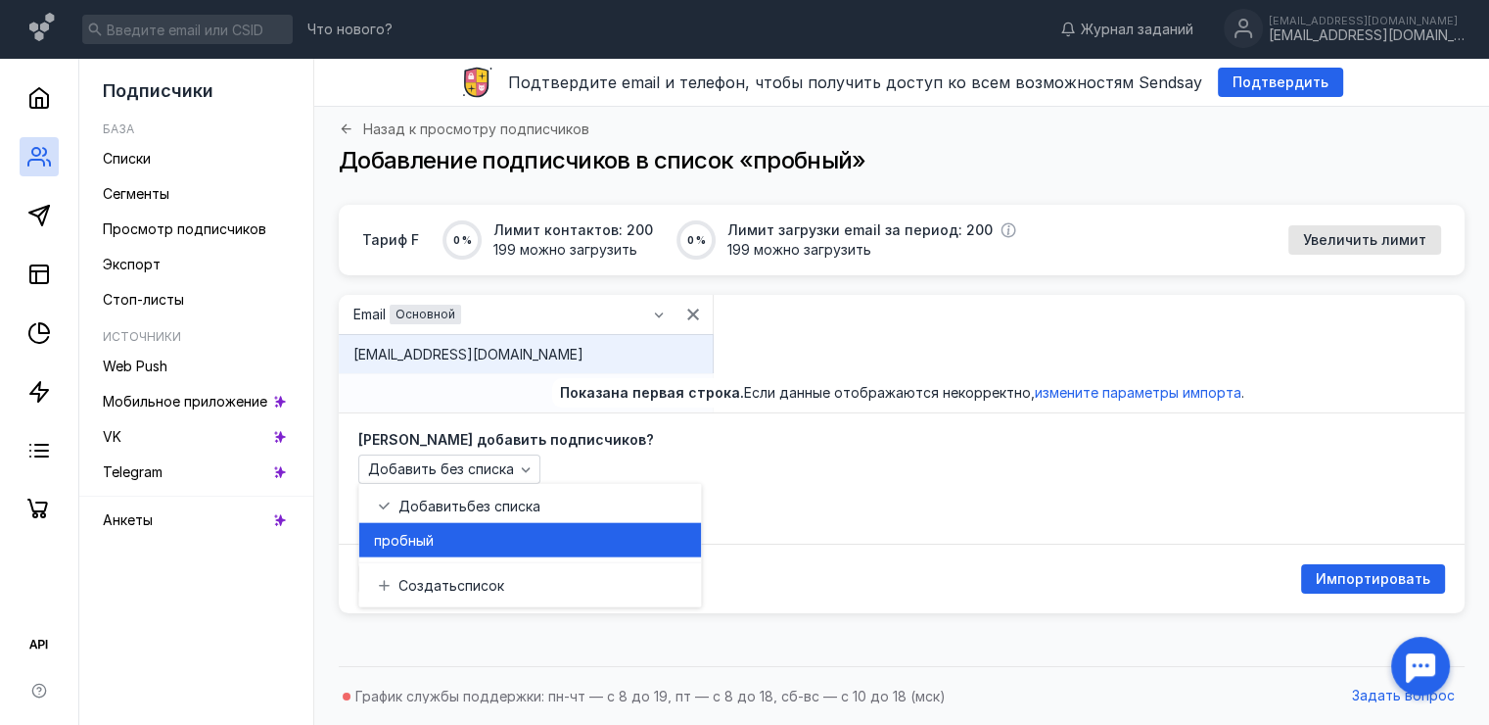
click at [491, 535] on div "проб ный" at bounding box center [529, 540] width 311 height 20
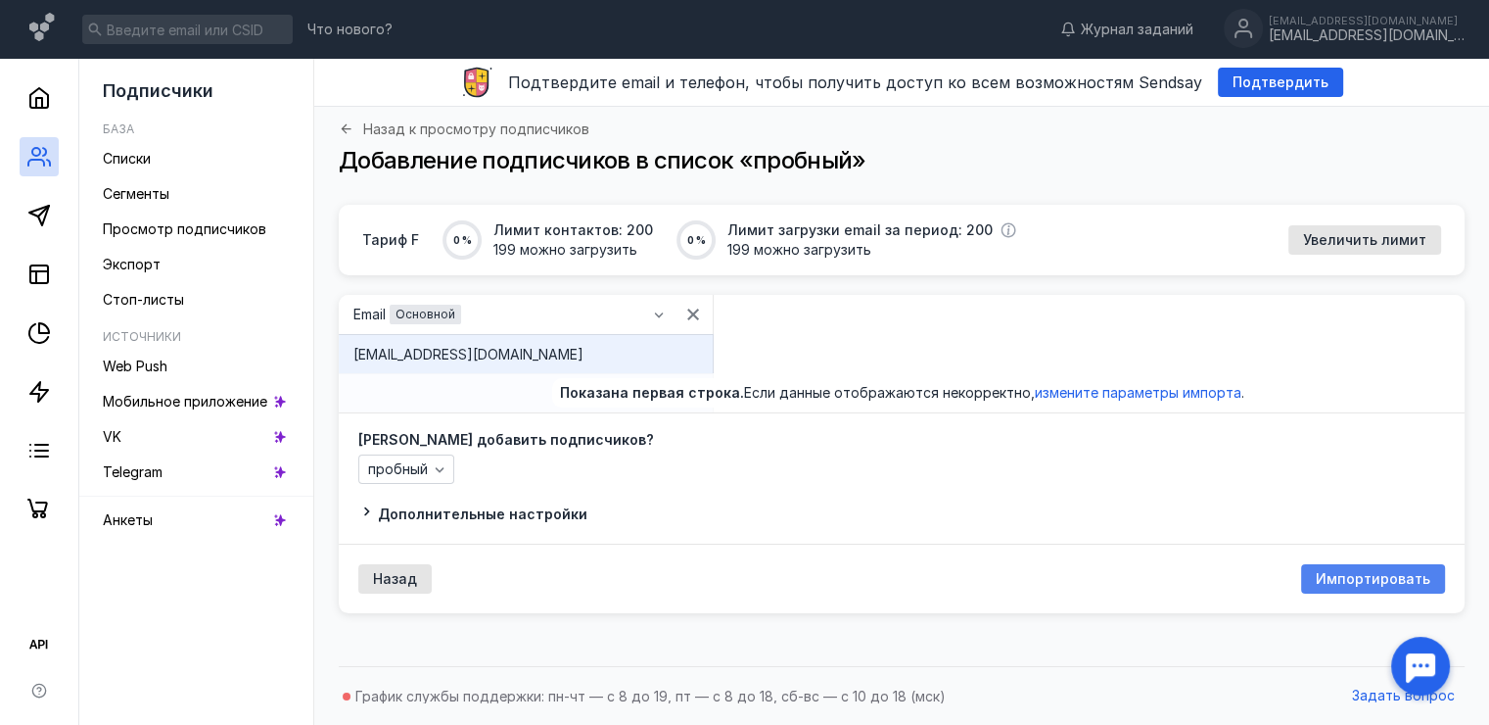
click at [1358, 577] on span "Импортировать" at bounding box center [1373, 579] width 115 height 17
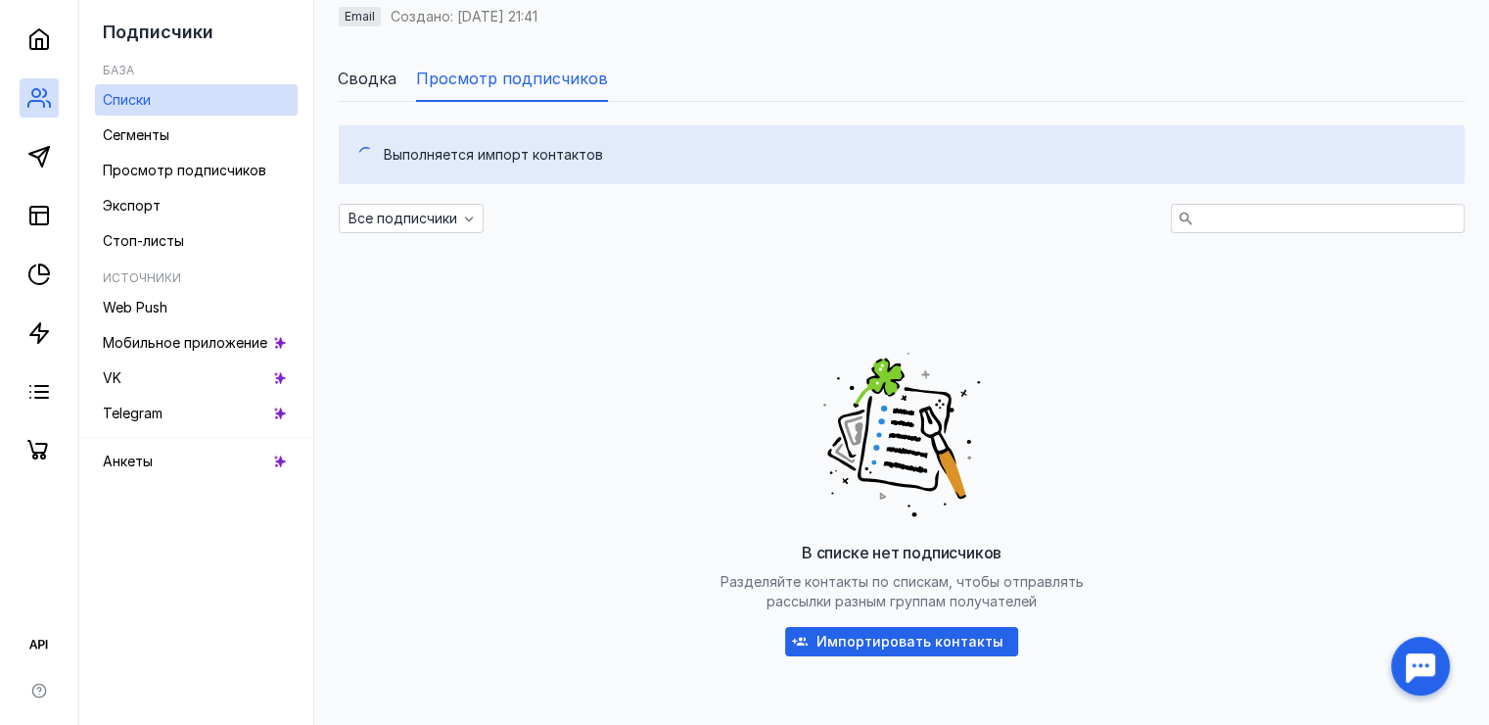
scroll to position [184, 0]
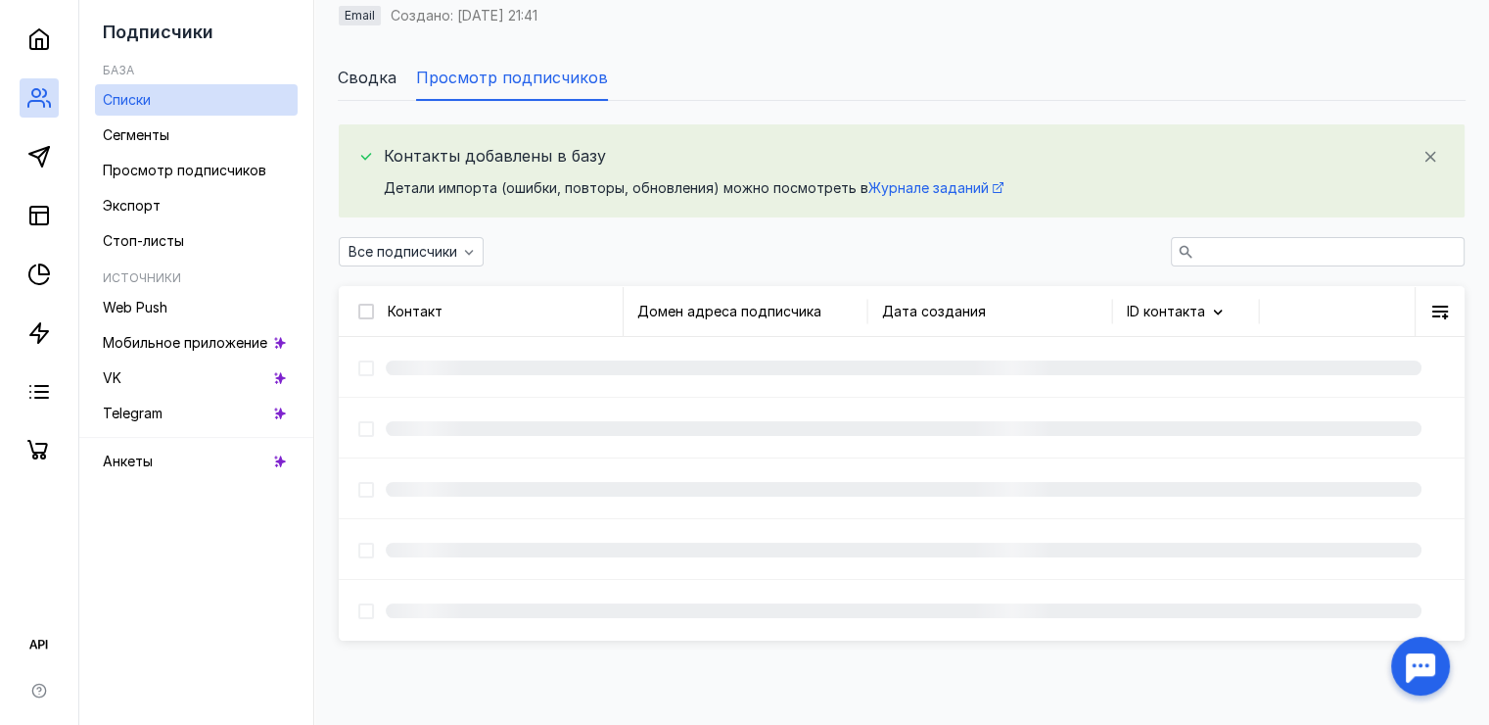
scroll to position [35, 0]
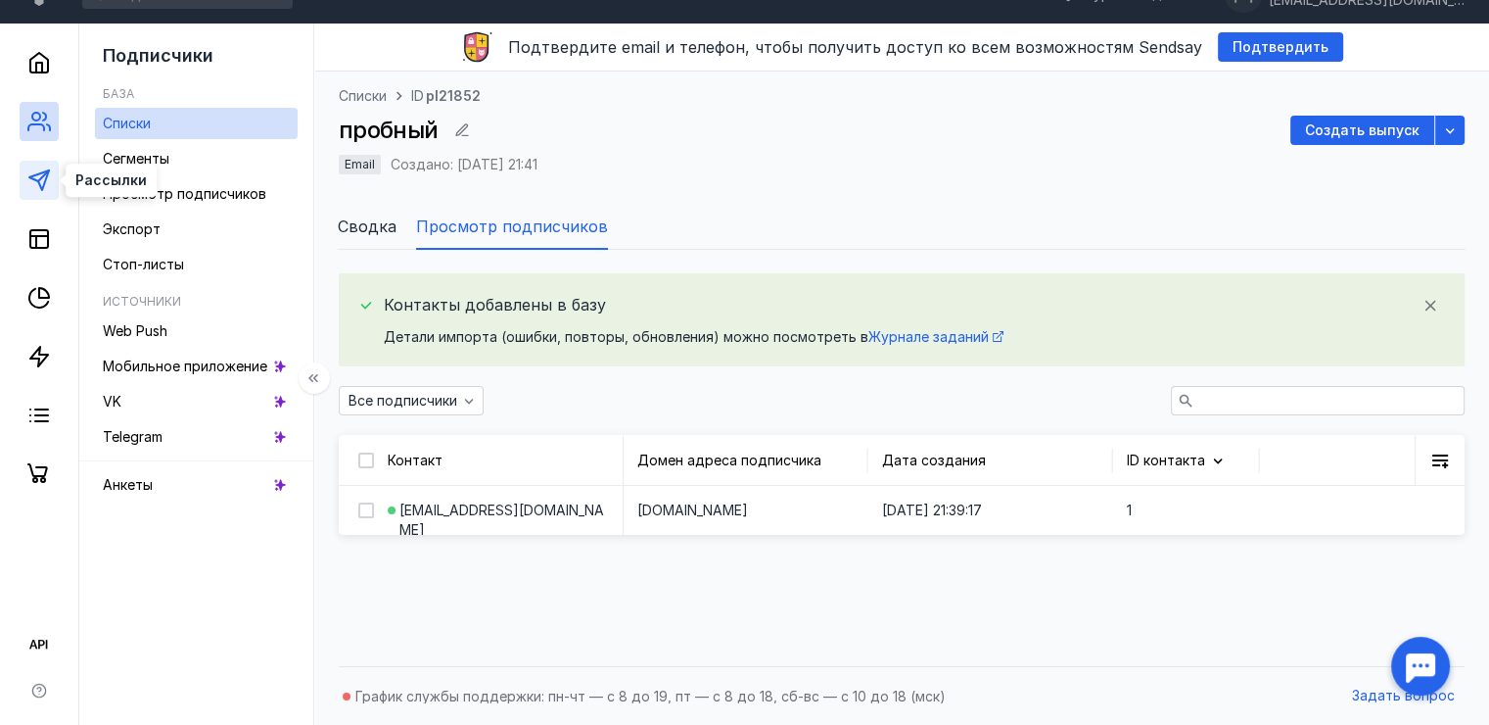
click at [31, 188] on icon at bounding box center [38, 179] width 23 height 23
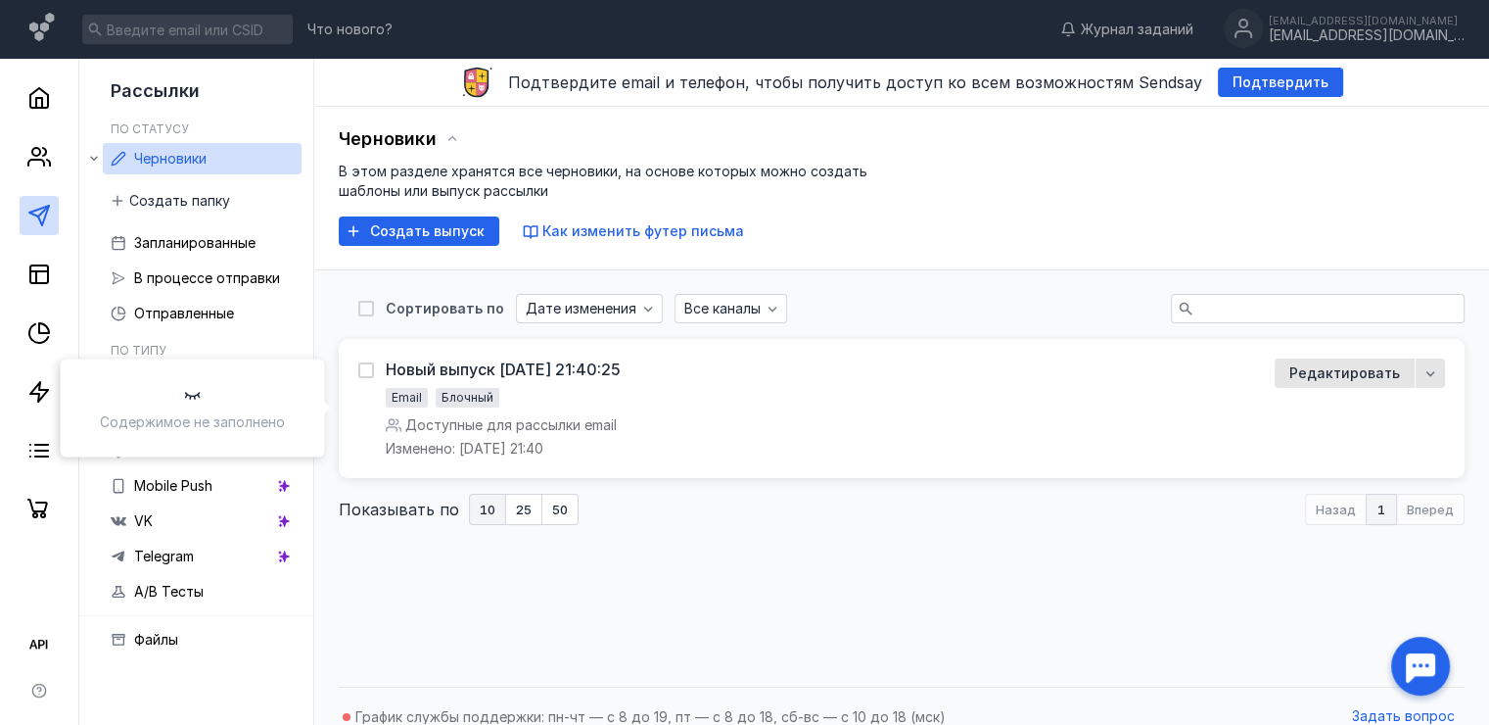
click at [621, 408] on div "Новый выпуск [DATE] 21:40:25 Email Блочный Доступные для рассылки email Изменен…" at bounding box center [503, 408] width 235 height 100
click at [1348, 376] on span "Редактировать" at bounding box center [1345, 373] width 111 height 20
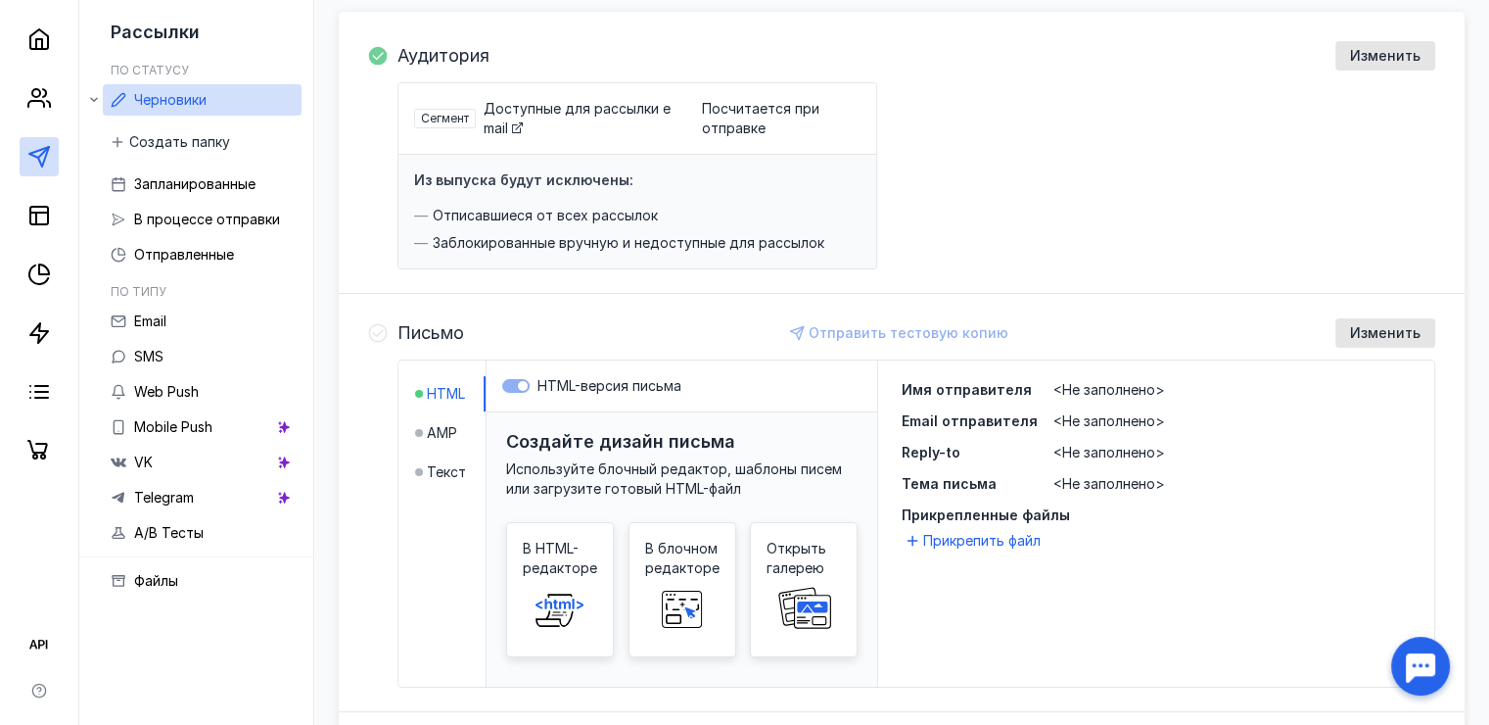
scroll to position [94, 0]
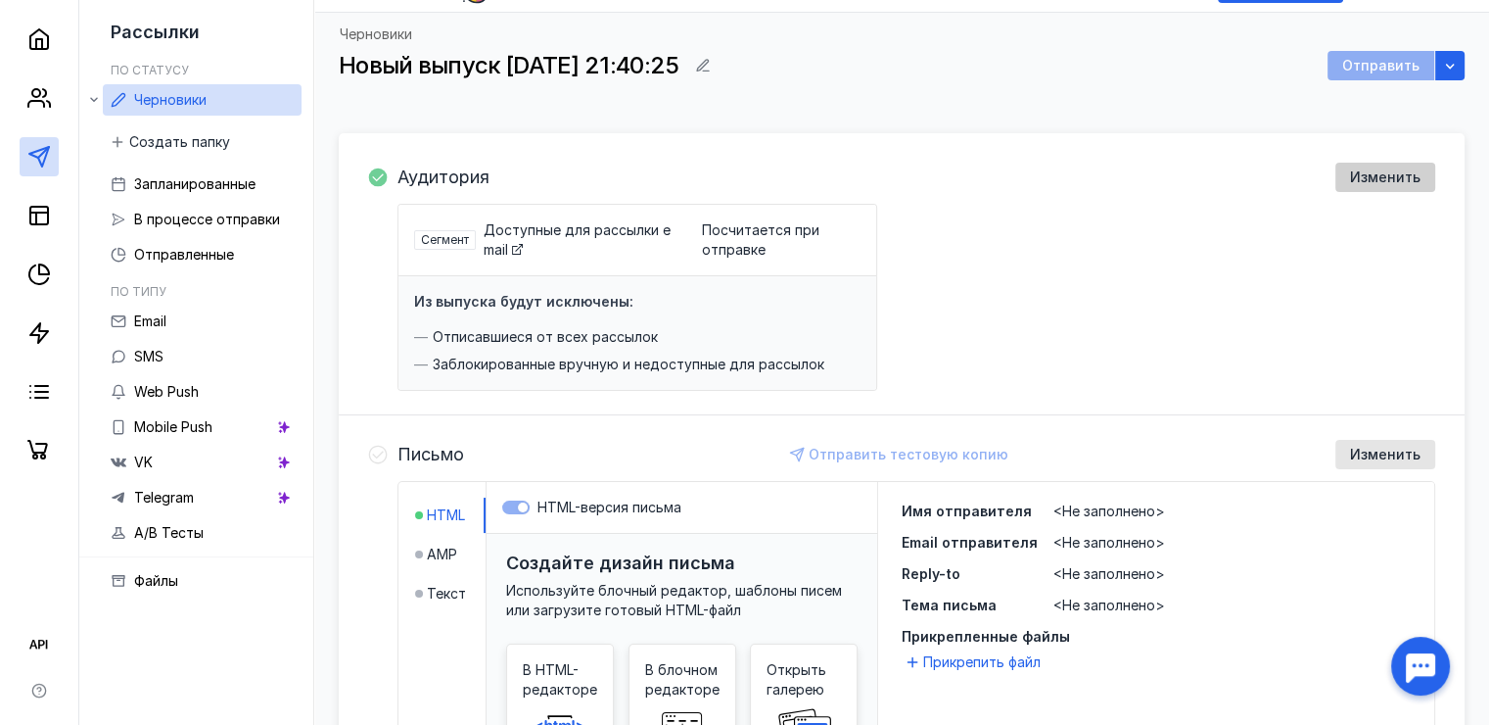
click at [1360, 174] on span "Изменить" at bounding box center [1385, 177] width 70 height 17
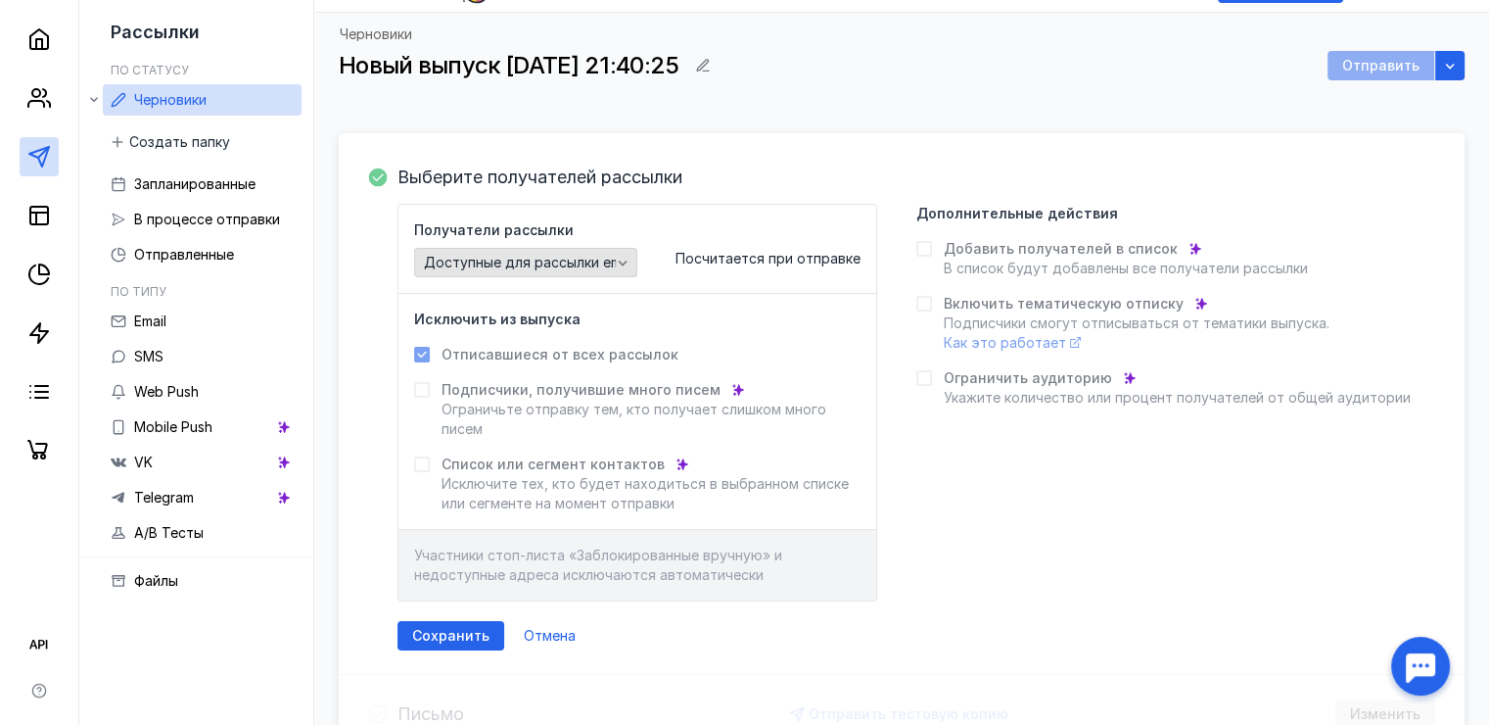
click at [555, 258] on span "Доступные для рассылки email" at bounding box center [529, 263] width 211 height 17
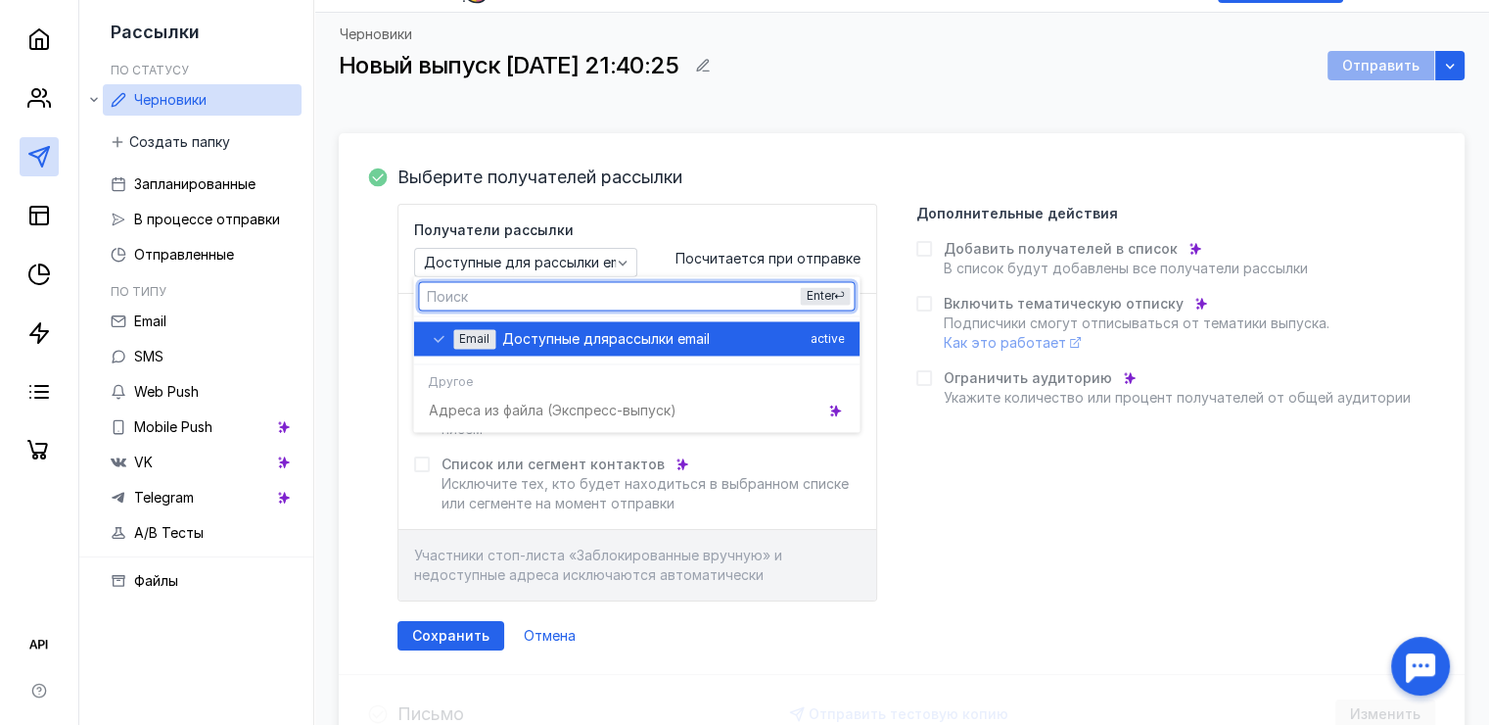
click at [595, 341] on span "Доступные для" at bounding box center [555, 339] width 107 height 20
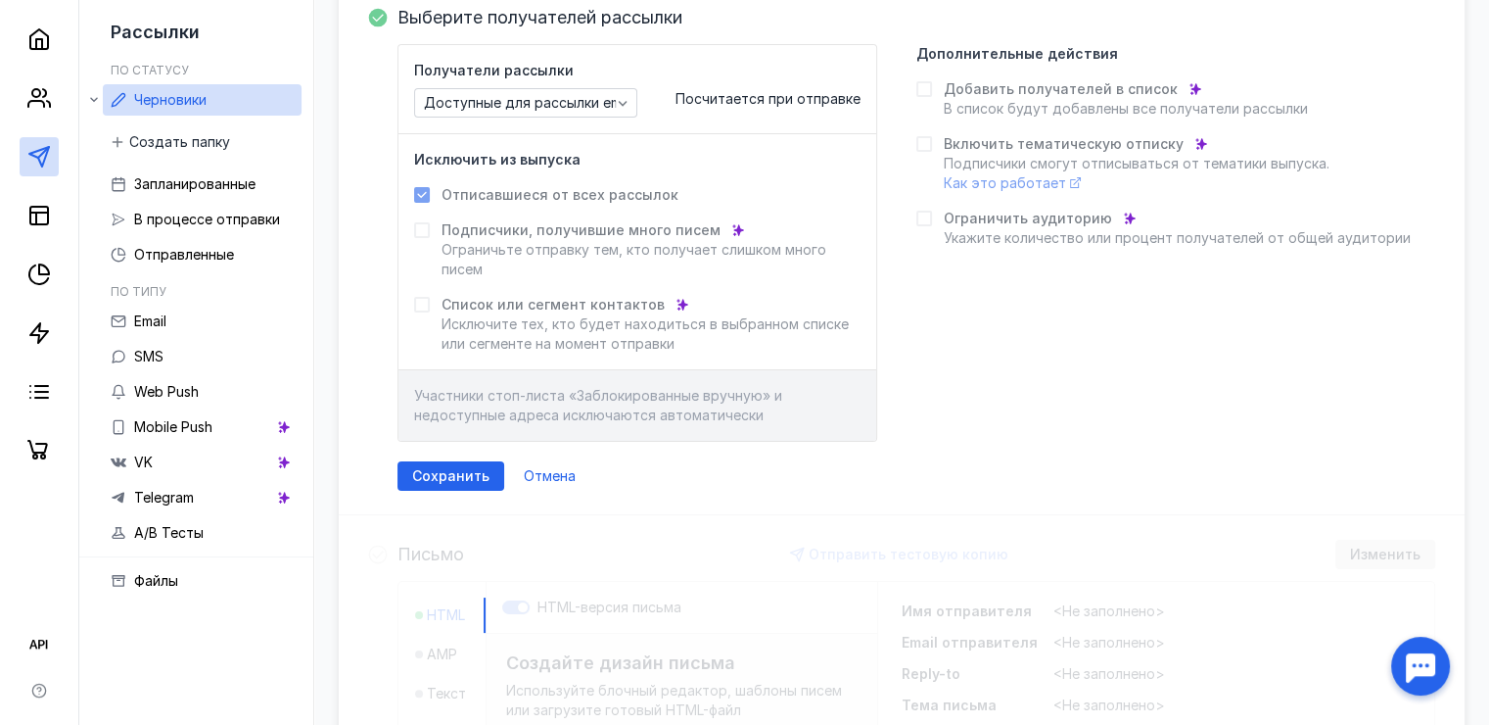
scroll to position [333, 0]
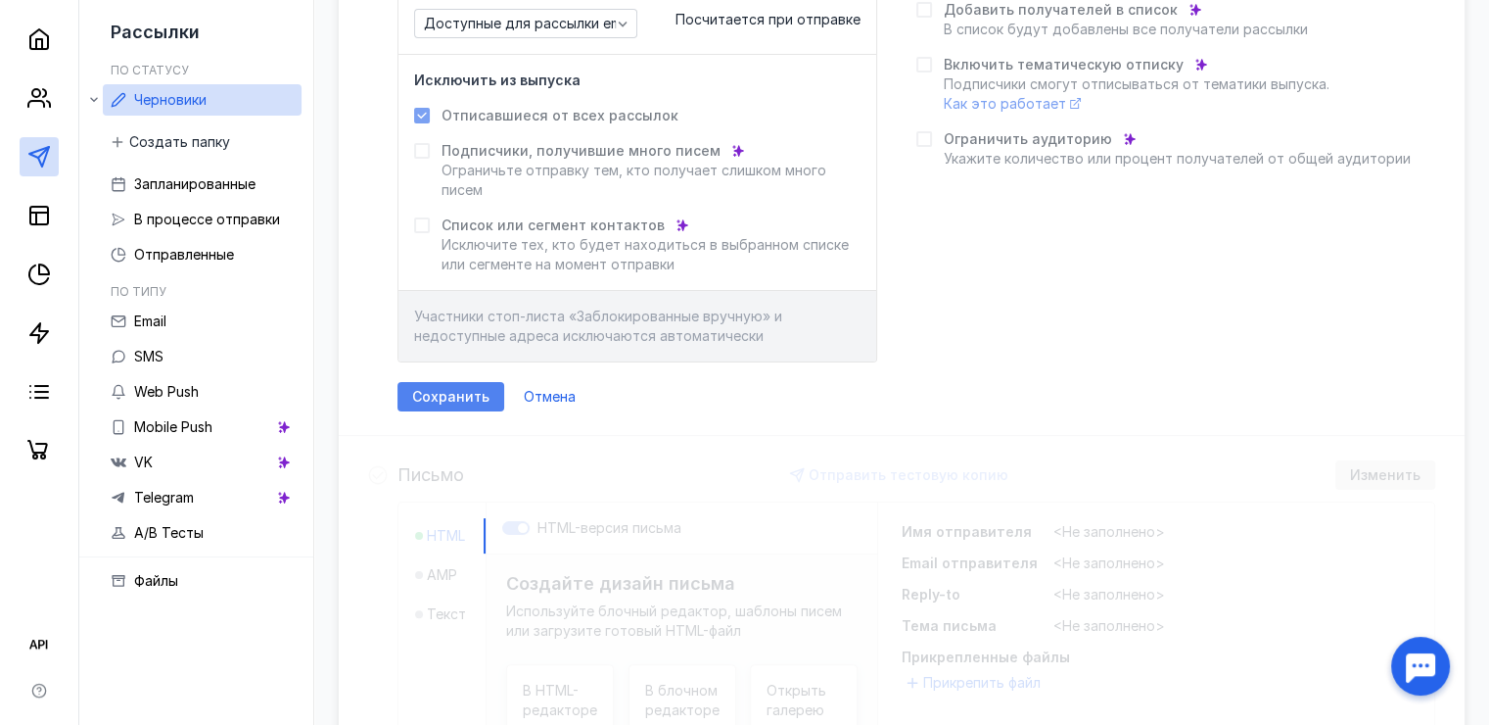
click at [446, 401] on span "Сохранить" at bounding box center [450, 397] width 77 height 17
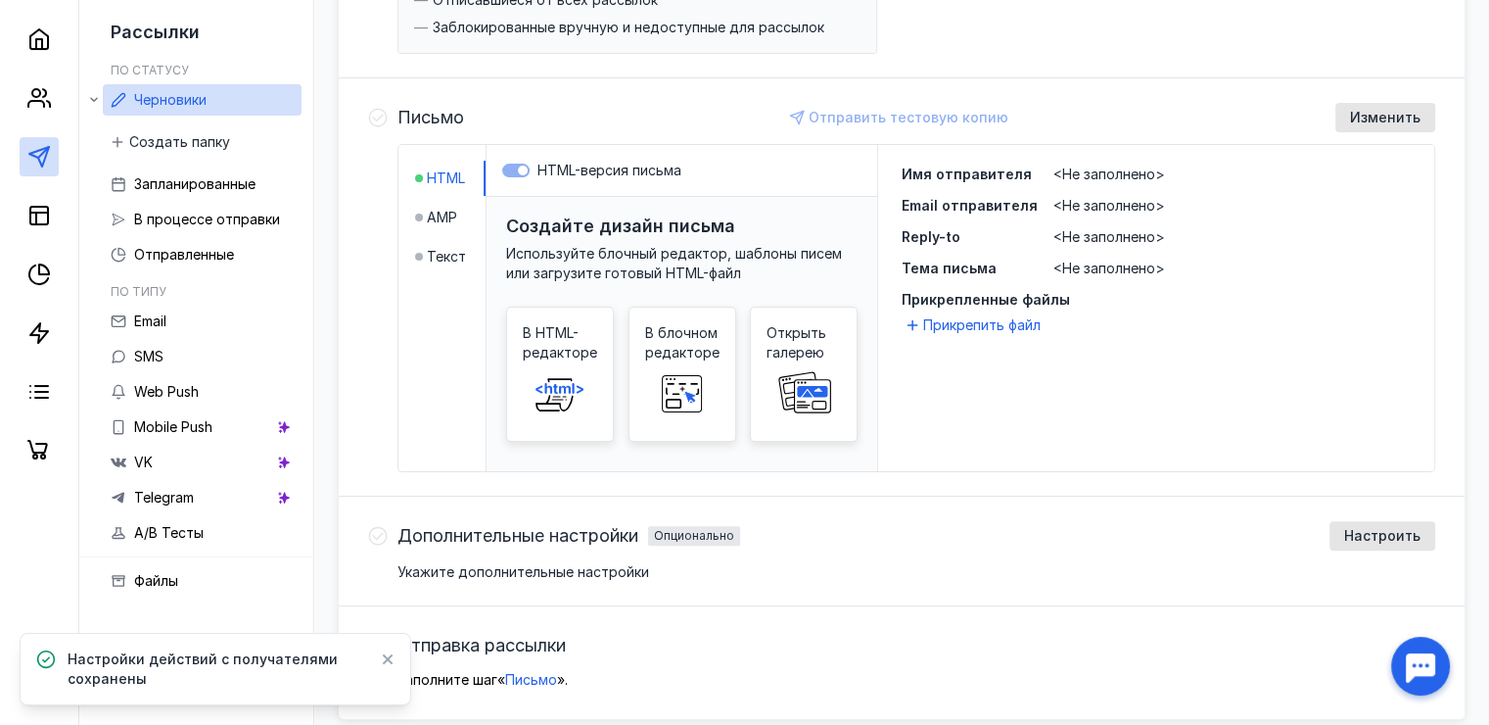
scroll to position [439, 0]
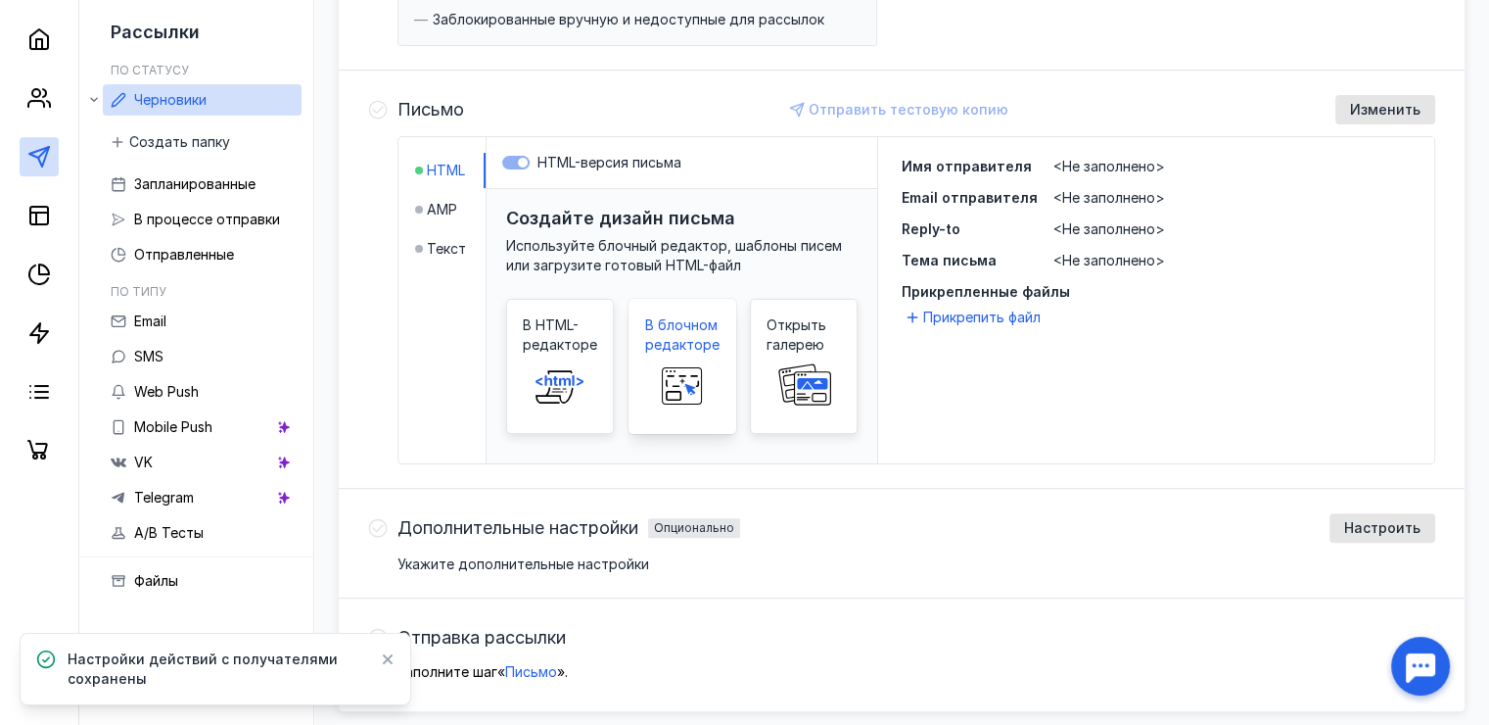
click at [662, 369] on rect at bounding box center [681, 386] width 39 height 36
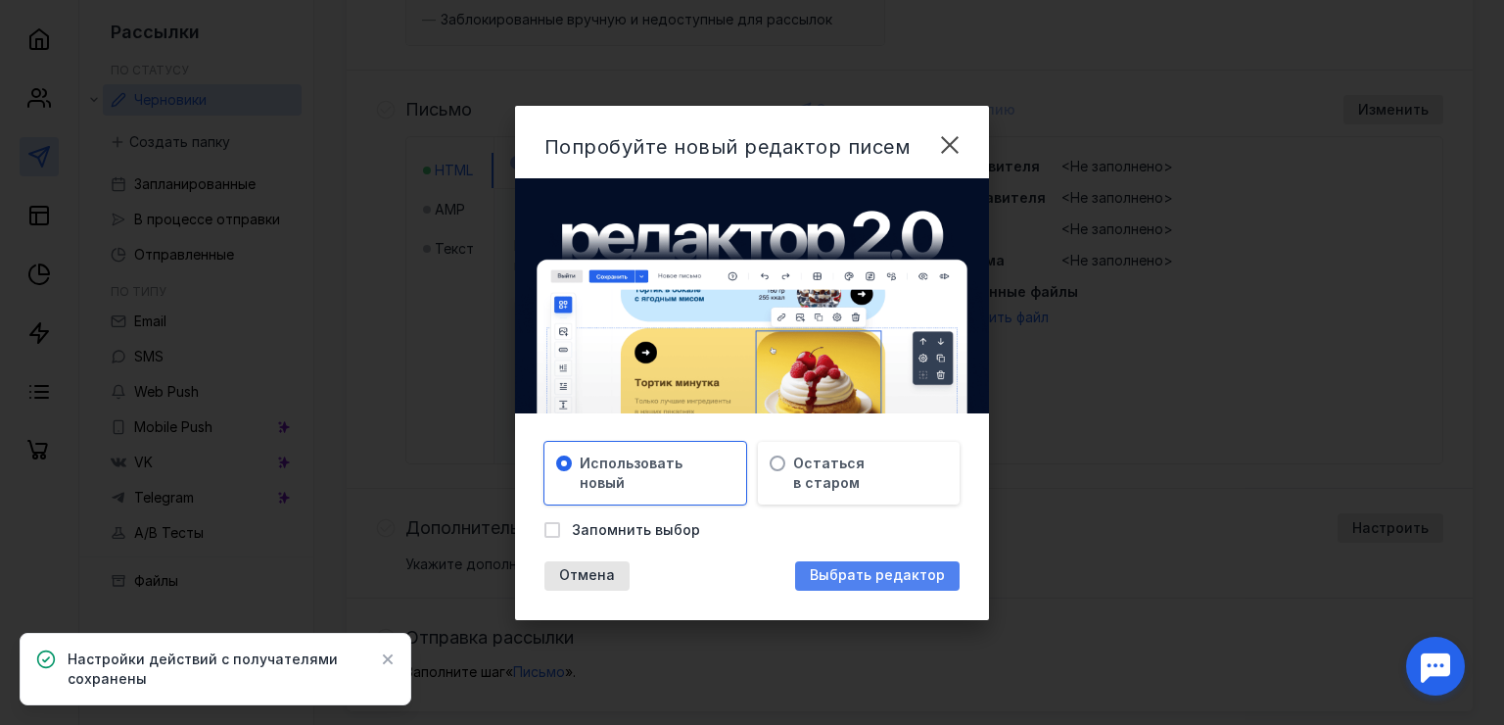
click at [826, 571] on span "Выбрать редактор" at bounding box center [877, 575] width 135 height 17
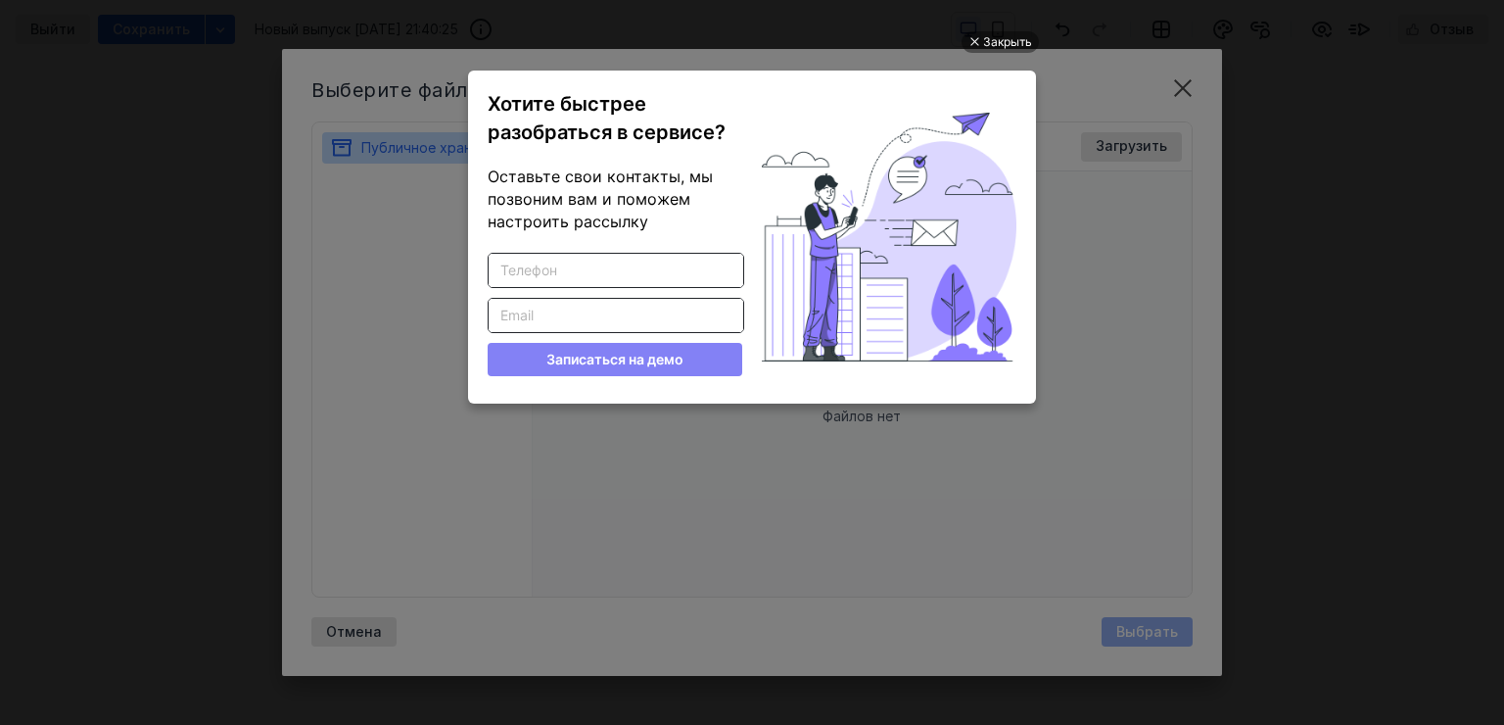
click at [668, 458] on div "Закрыть Хотите быстрее разобраться в сервисе? Оставьте свои контакты, мы позвон…" at bounding box center [751, 340] width 587 height 676
click at [999, 37] on div "Закрыть" at bounding box center [1007, 42] width 49 height 22
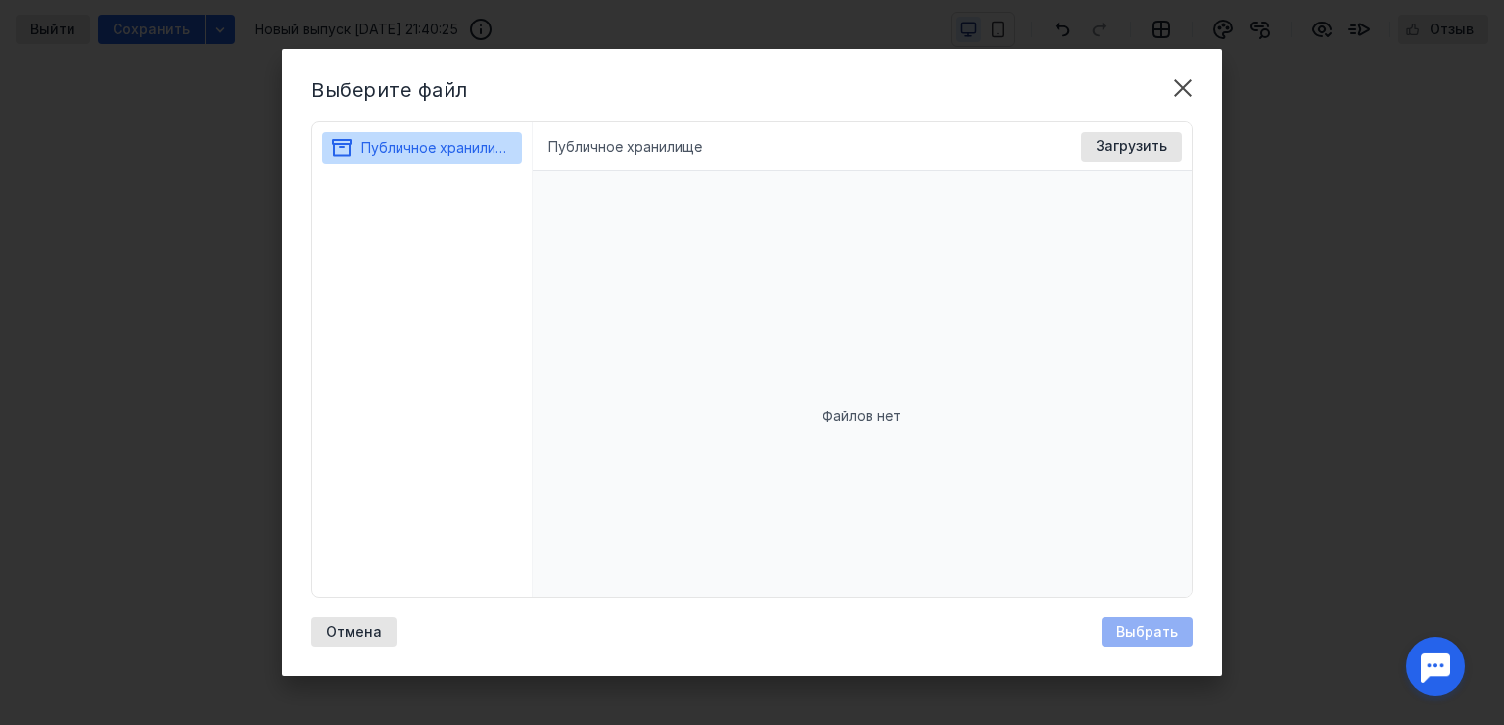
click at [852, 359] on div "Файлов нет" at bounding box center [863, 416] width 660 height 490
click at [1112, 151] on span "Загрузить" at bounding box center [1131, 146] width 71 height 17
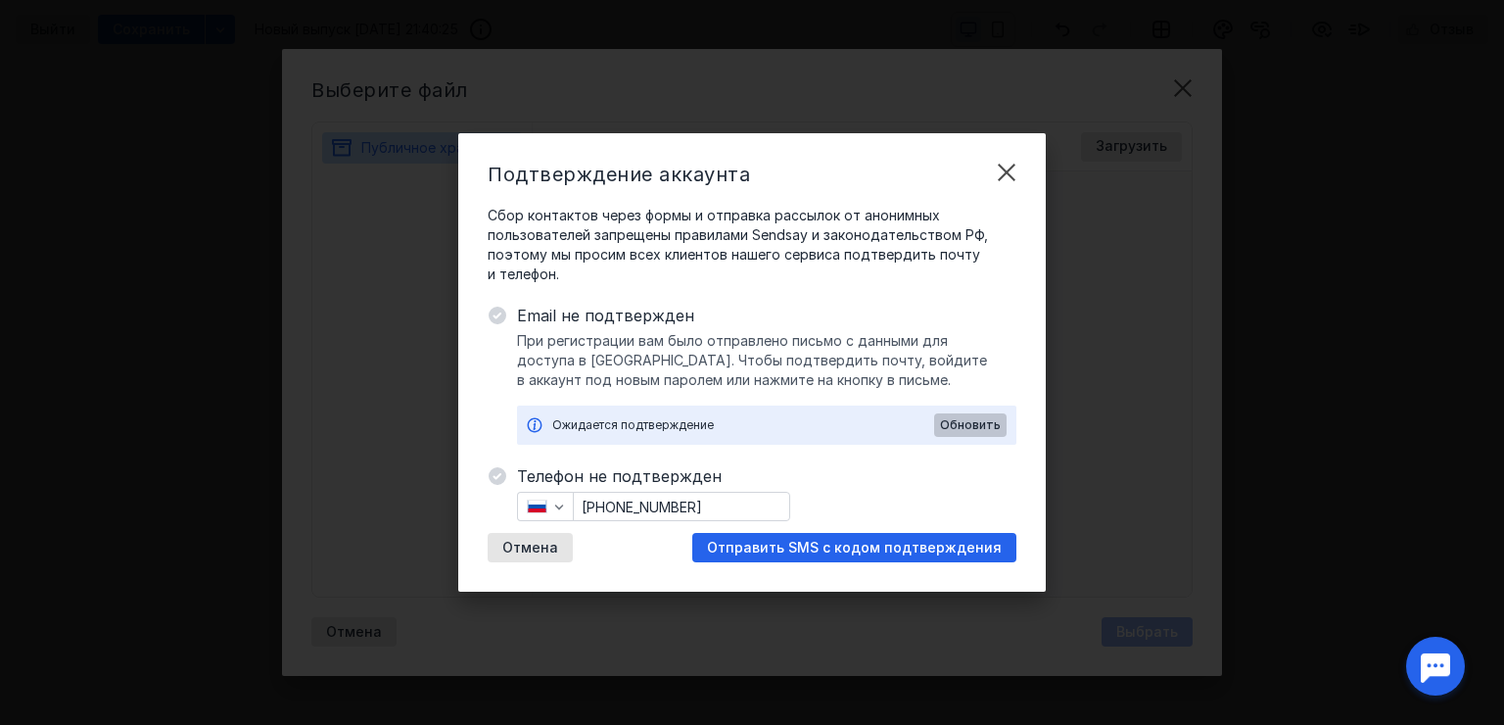
click at [948, 430] on span "Обновить" at bounding box center [970, 425] width 61 height 14
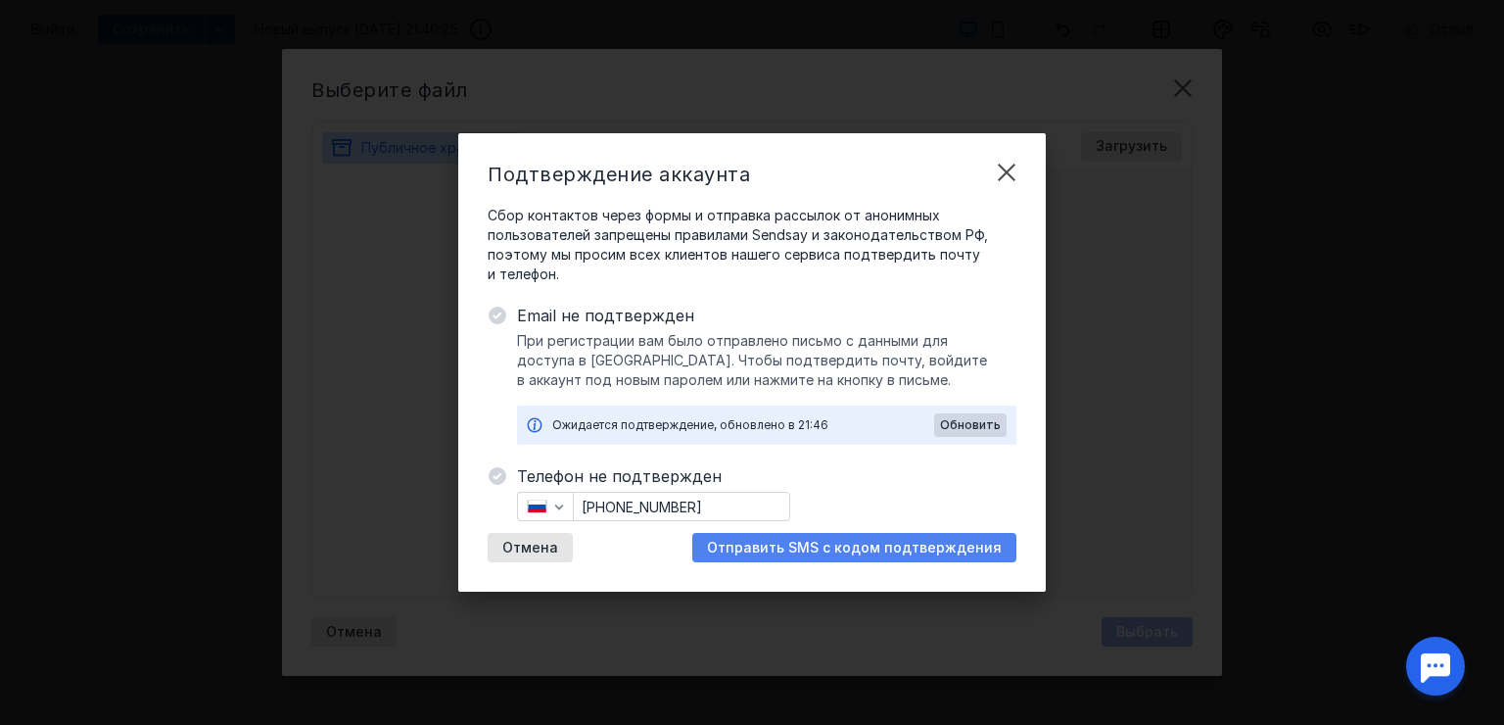
click at [893, 537] on div "Отправить SMS с кодом подтверждения" at bounding box center [854, 547] width 324 height 29
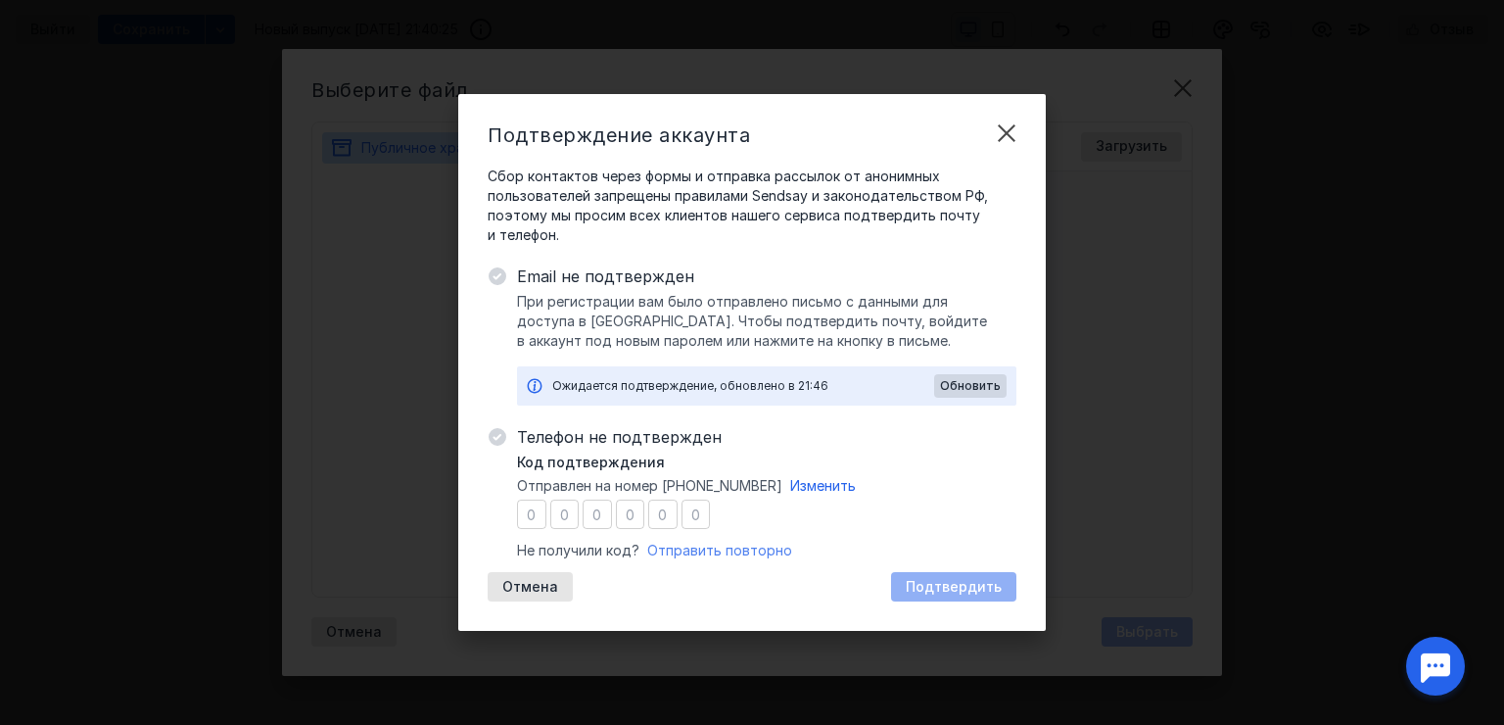
click at [699, 550] on span "Отправить повторно" at bounding box center [719, 549] width 145 height 17
click at [520, 517] on input "number" at bounding box center [531, 513] width 29 height 29
type input "1"
type input "8"
type input "6"
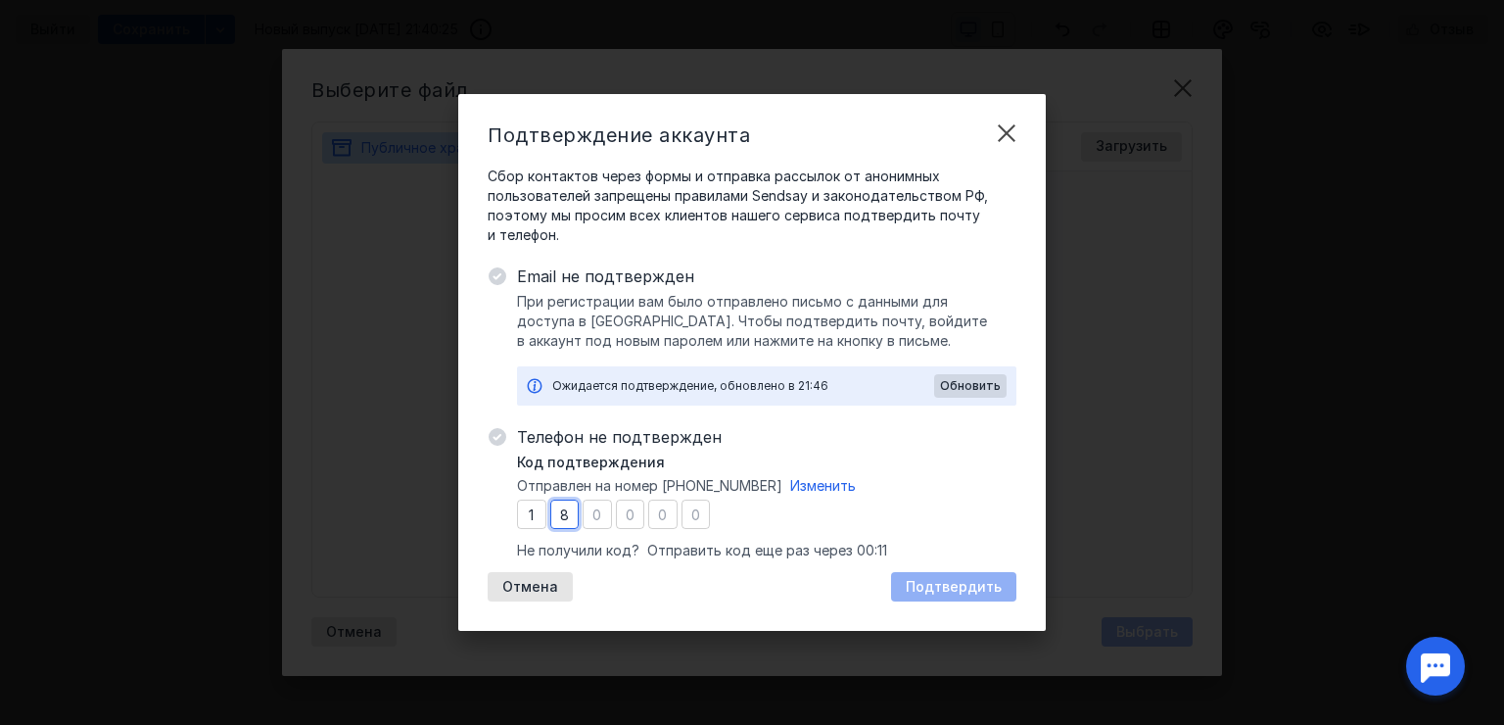
type input "5"
type input "8"
type input "6"
type input "9"
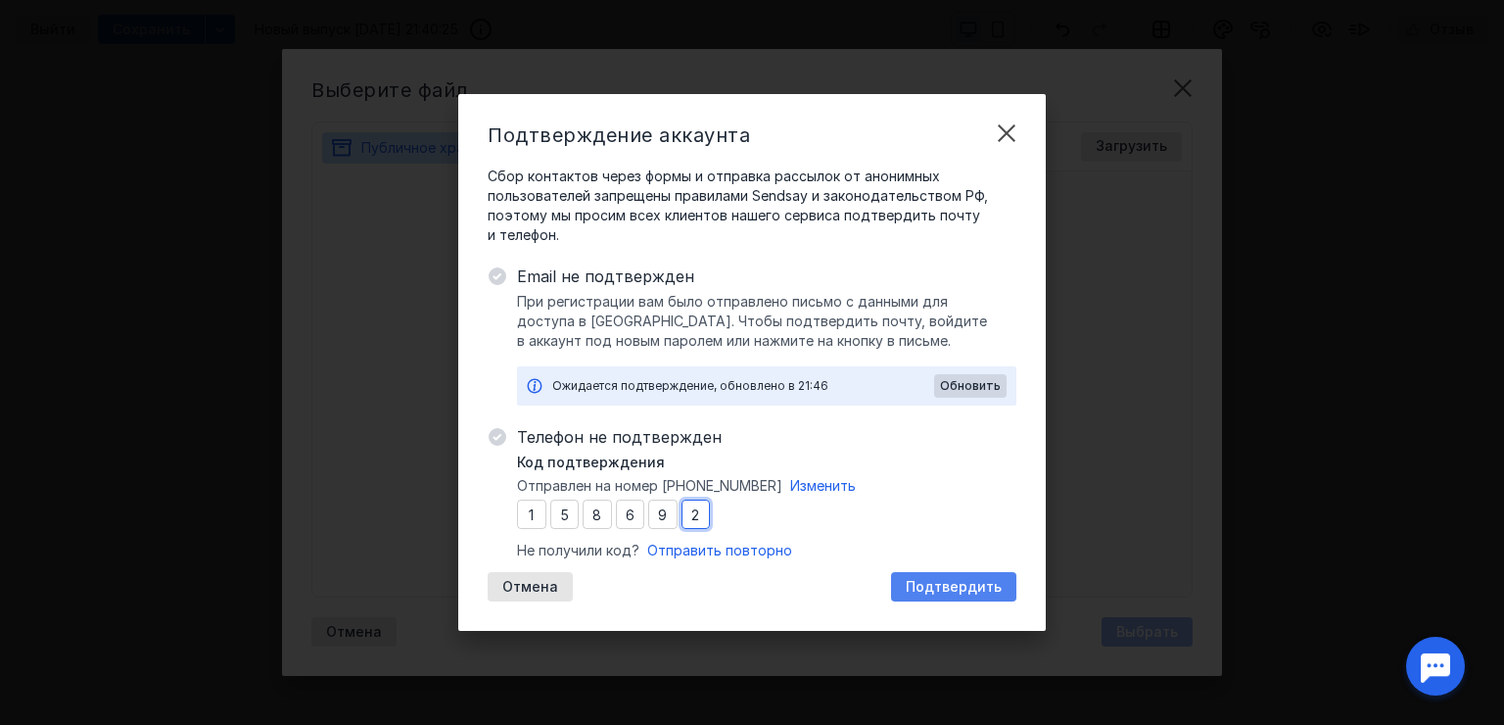
type input "2"
click at [920, 590] on span "Подтвердить" at bounding box center [954, 587] width 96 height 17
